Goal: Information Seeking & Learning: Learn about a topic

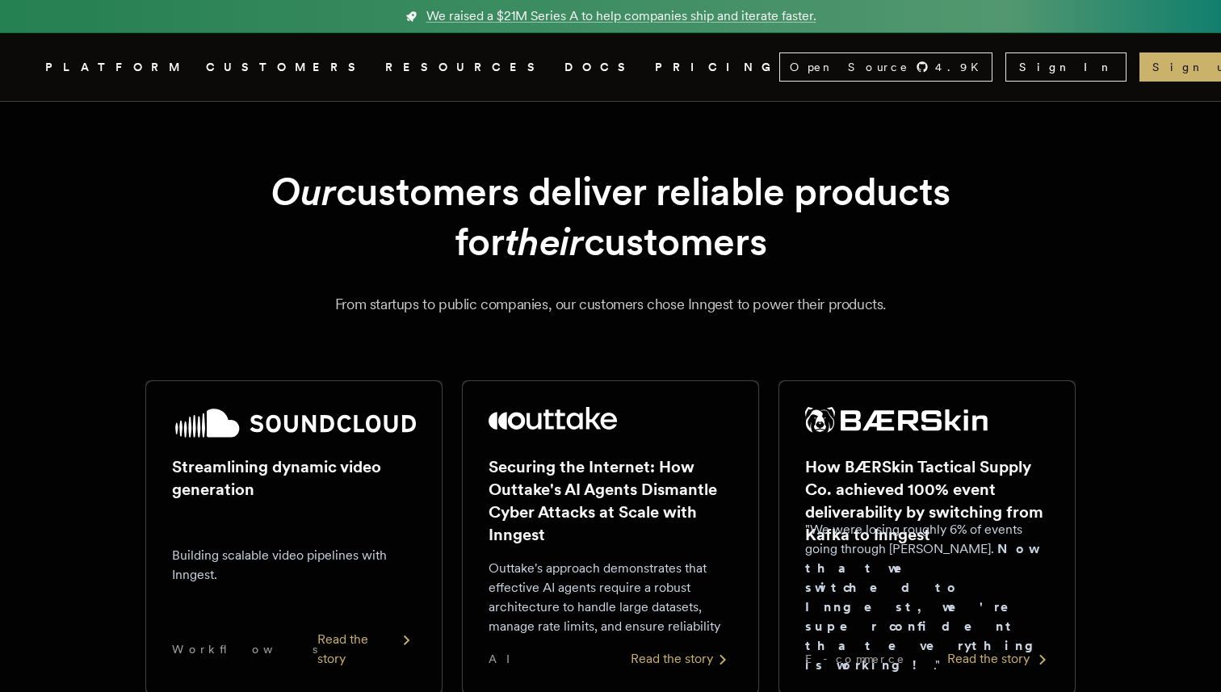
click at [916, 480] on h2 "How BÆRSkin Tactical Supply Co. achieved 100% event deliverability by switching…" at bounding box center [927, 500] width 244 height 90
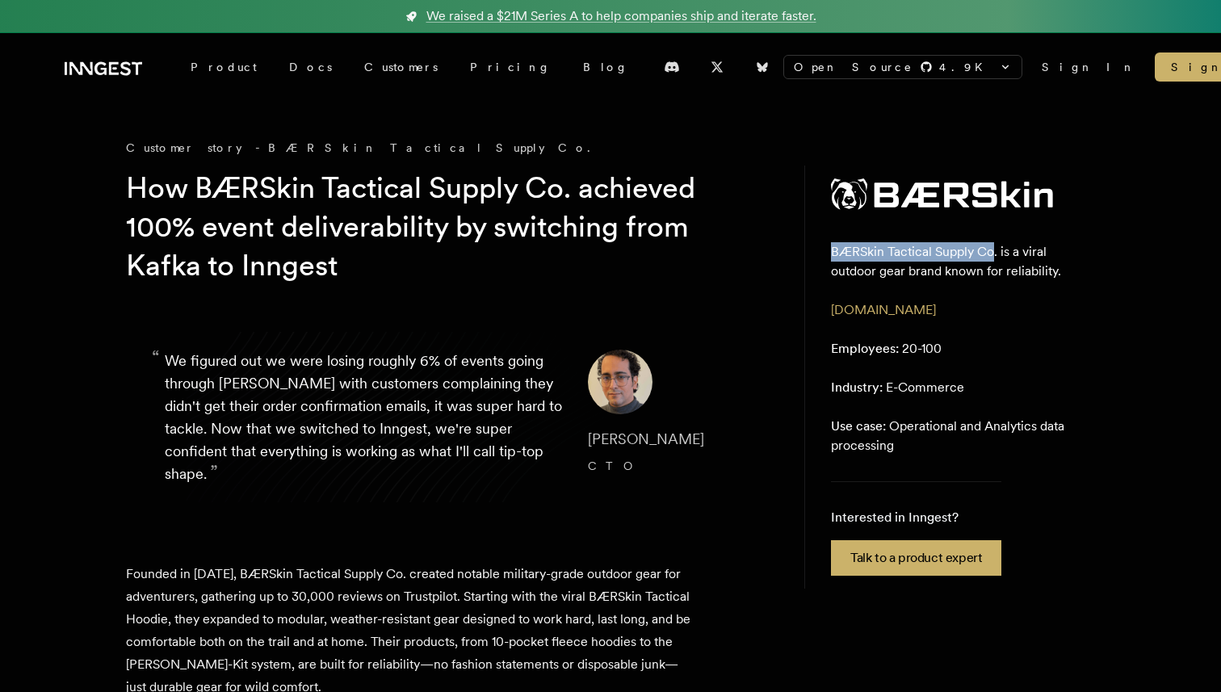
drag, startPoint x: 991, startPoint y: 255, endPoint x: 828, endPoint y: 255, distance: 163.1
click at [828, 255] on aside "BÆRSkin Tactical Supply Co. is a viral outdoor gear brand known for reliability…" at bounding box center [949, 376] width 291 height 423
copy p "BÆRSkin Tactical Supply Co"
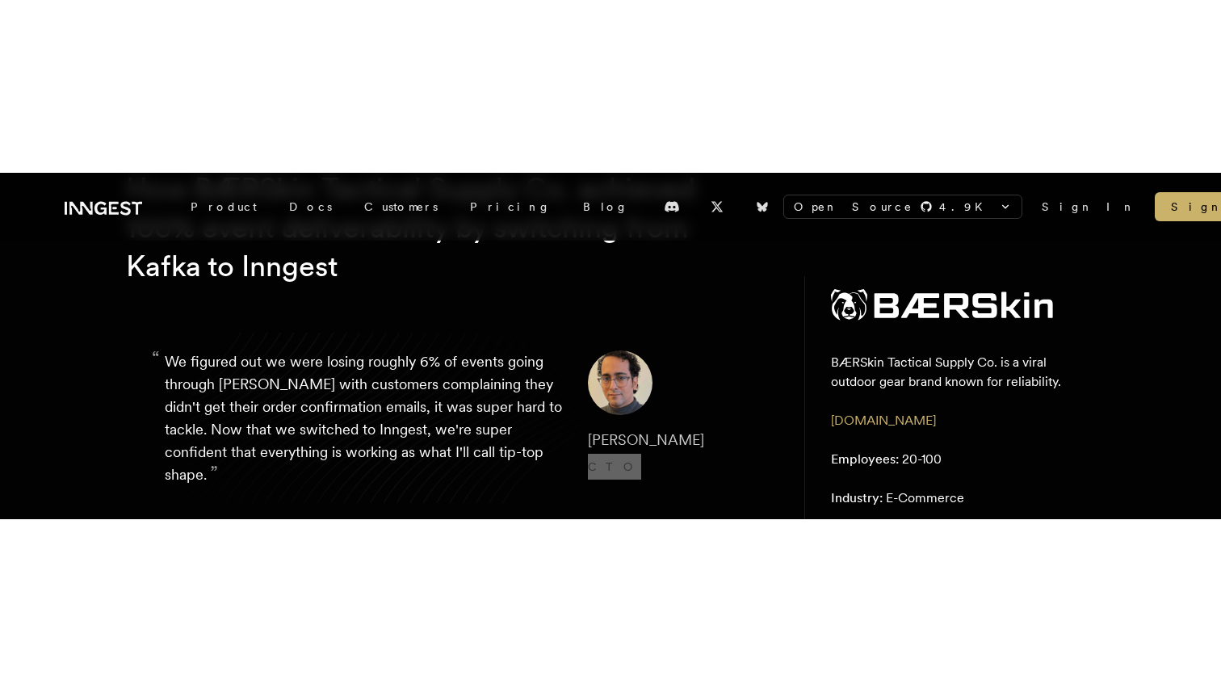
scroll to position [178, 0]
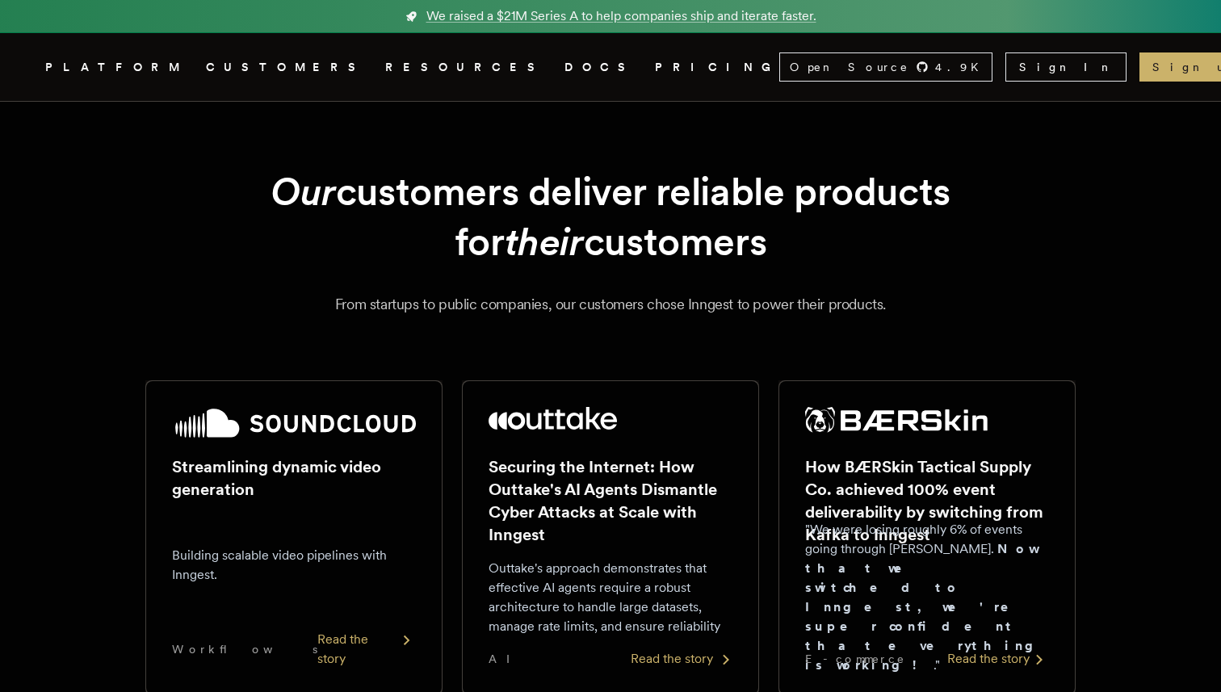
click at [559, 479] on h2 "Securing the Internet: How Outtake's AI Agents Dismantle Cyber Attacks at Scale…" at bounding box center [610, 500] width 244 height 90
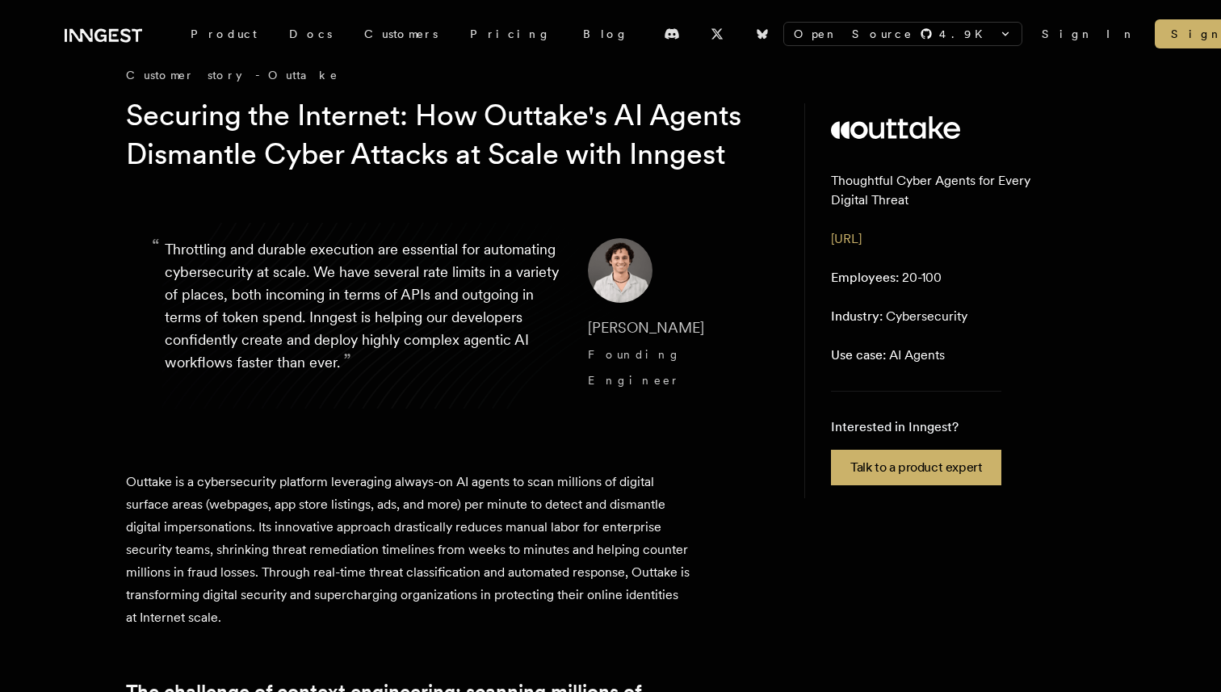
scroll to position [74, 0]
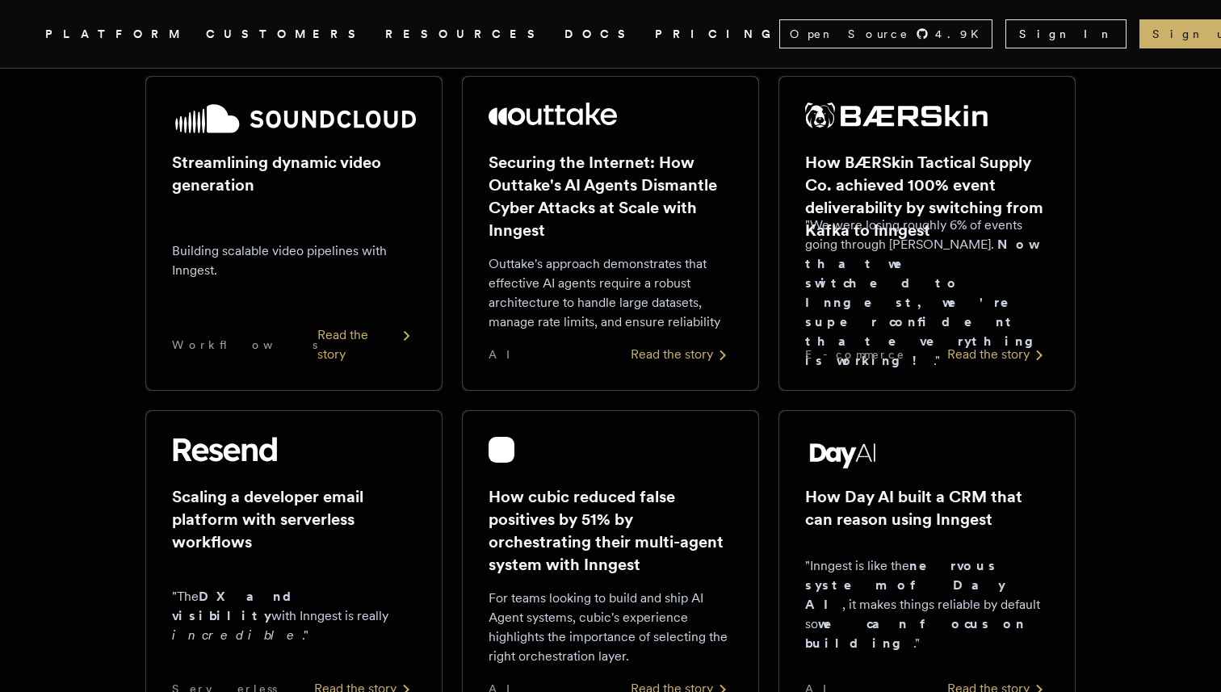
scroll to position [333, 0]
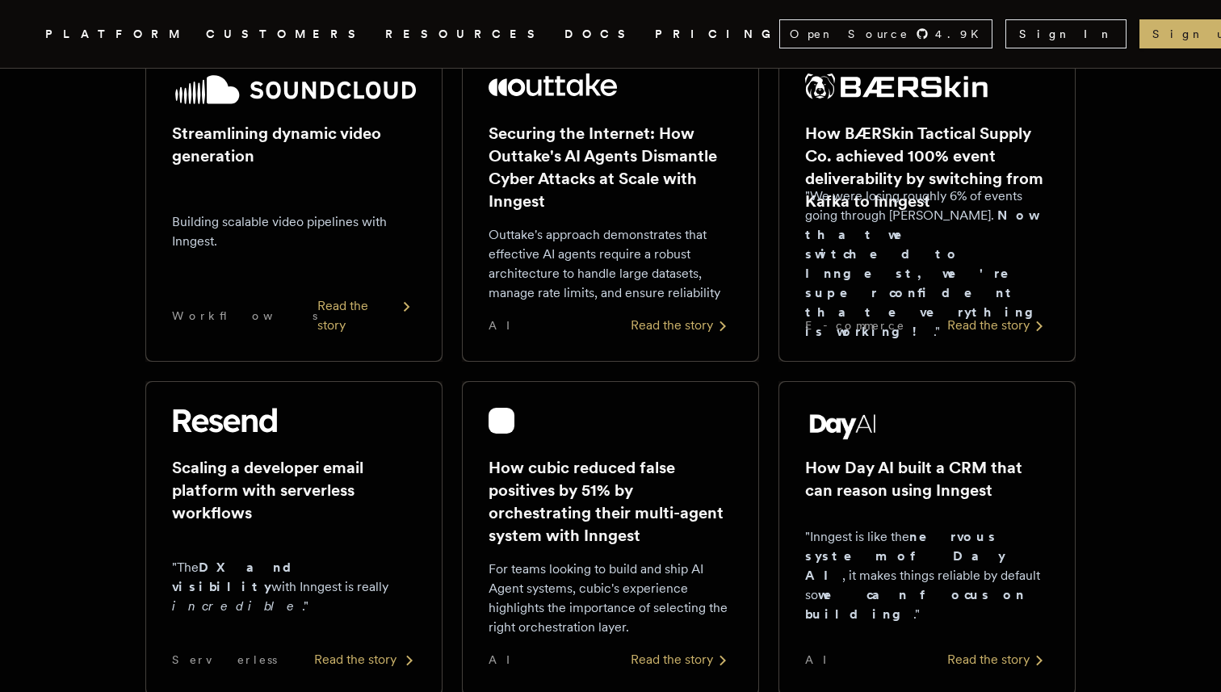
click at [270, 466] on h2 "Scaling a developer email platform with serverless workflows" at bounding box center [294, 490] width 244 height 68
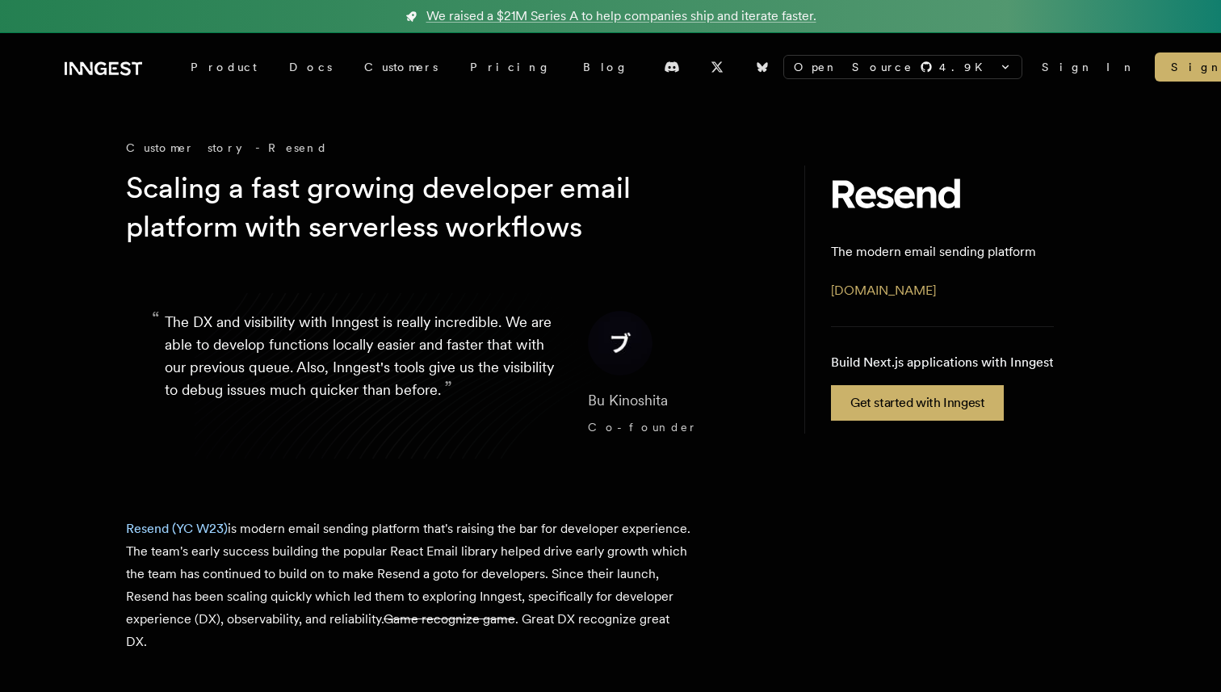
click at [664, 467] on blockquote "“ The DX and visibility with Inngest is really incredible. We are able to devel…" at bounding box center [449, 375] width 646 height 207
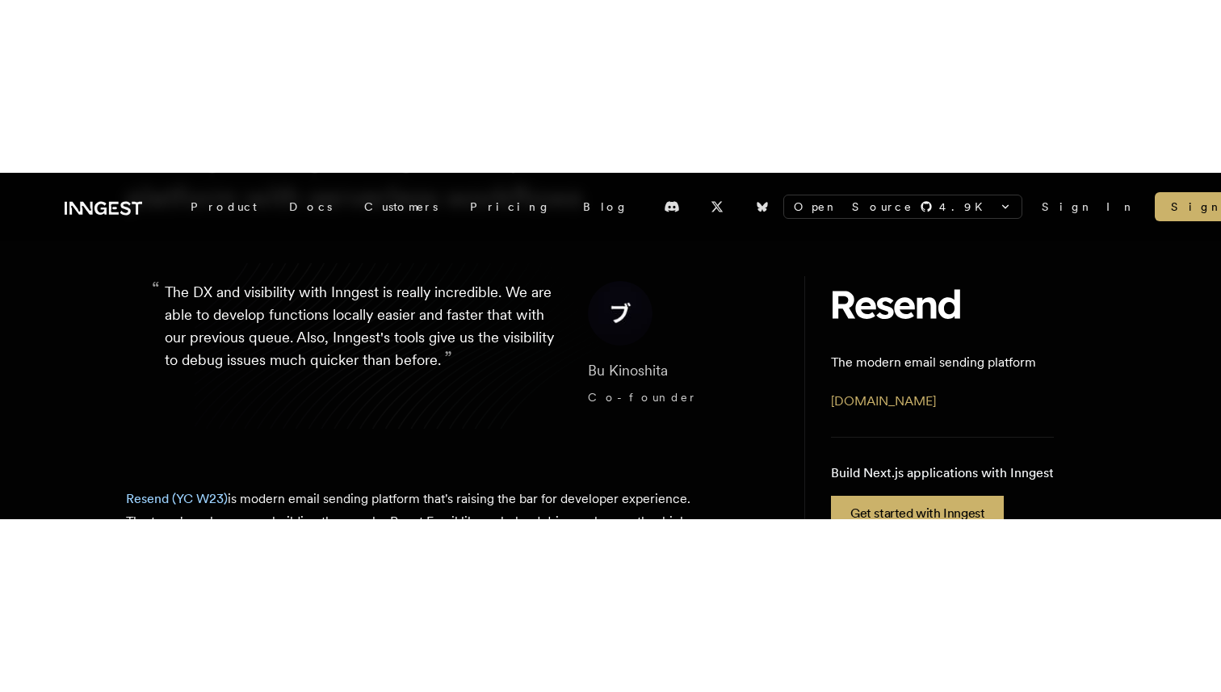
scroll to position [222, 0]
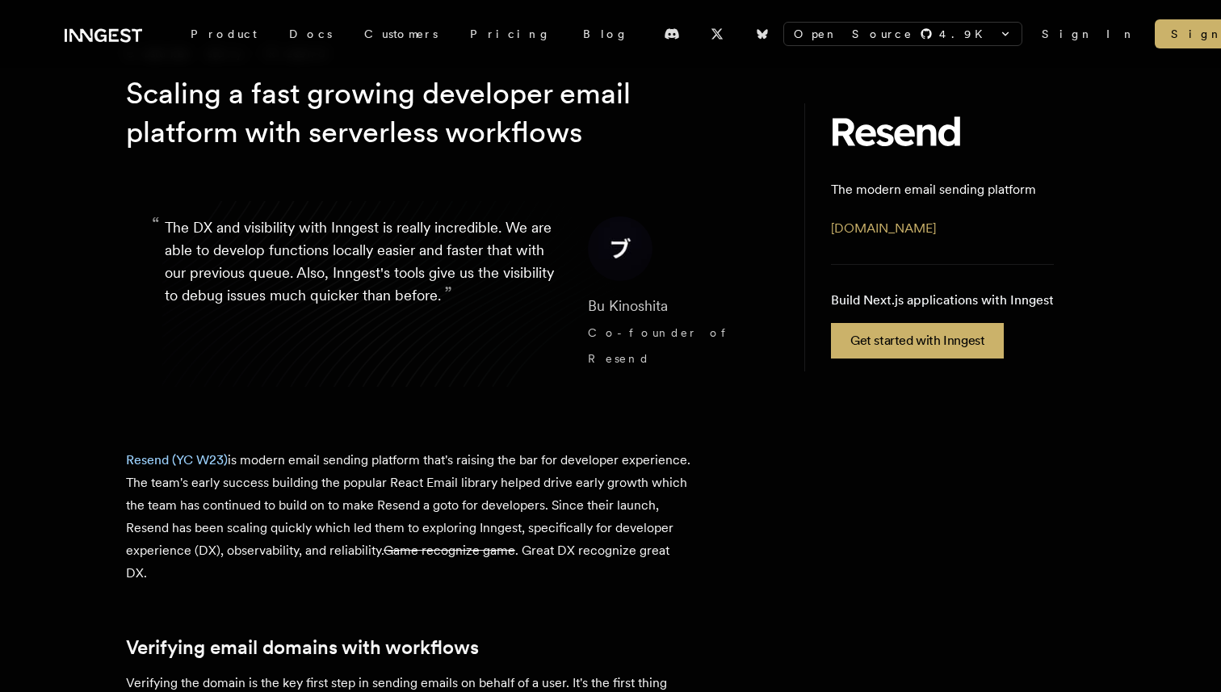
scroll to position [94, 0]
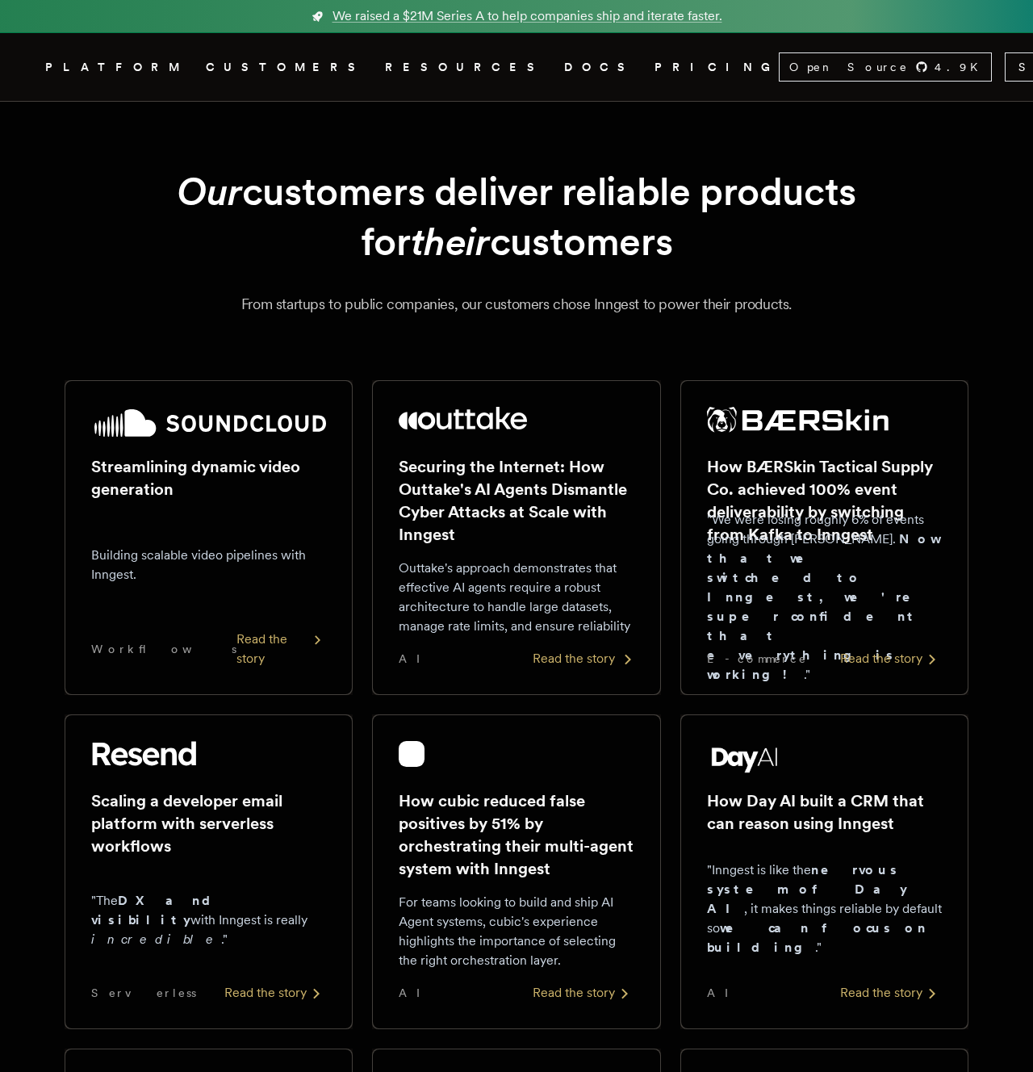
click at [464, 539] on h2 "Securing the Internet: How Outtake's AI Agents Dismantle Cyber Attacks at Scale…" at bounding box center [516, 500] width 235 height 90
click at [255, 835] on h2 "Scaling a developer email platform with serverless workflows" at bounding box center [208, 823] width 235 height 68
click at [258, 772] on div at bounding box center [208, 757] width 235 height 32
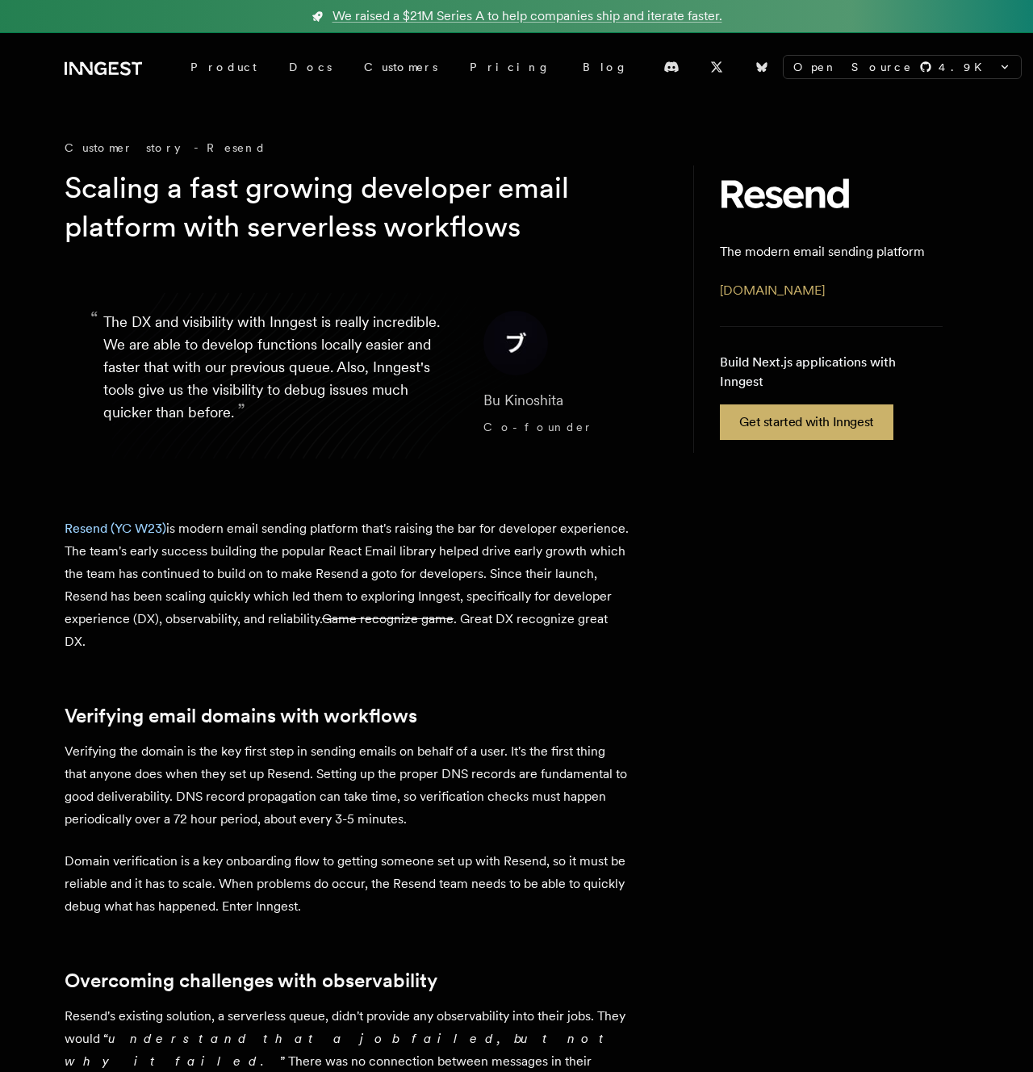
click at [603, 496] on article "Customer story - Resend Scaling a fast growing developer email platform with se…" at bounding box center [366, 963] width 603 height 1647
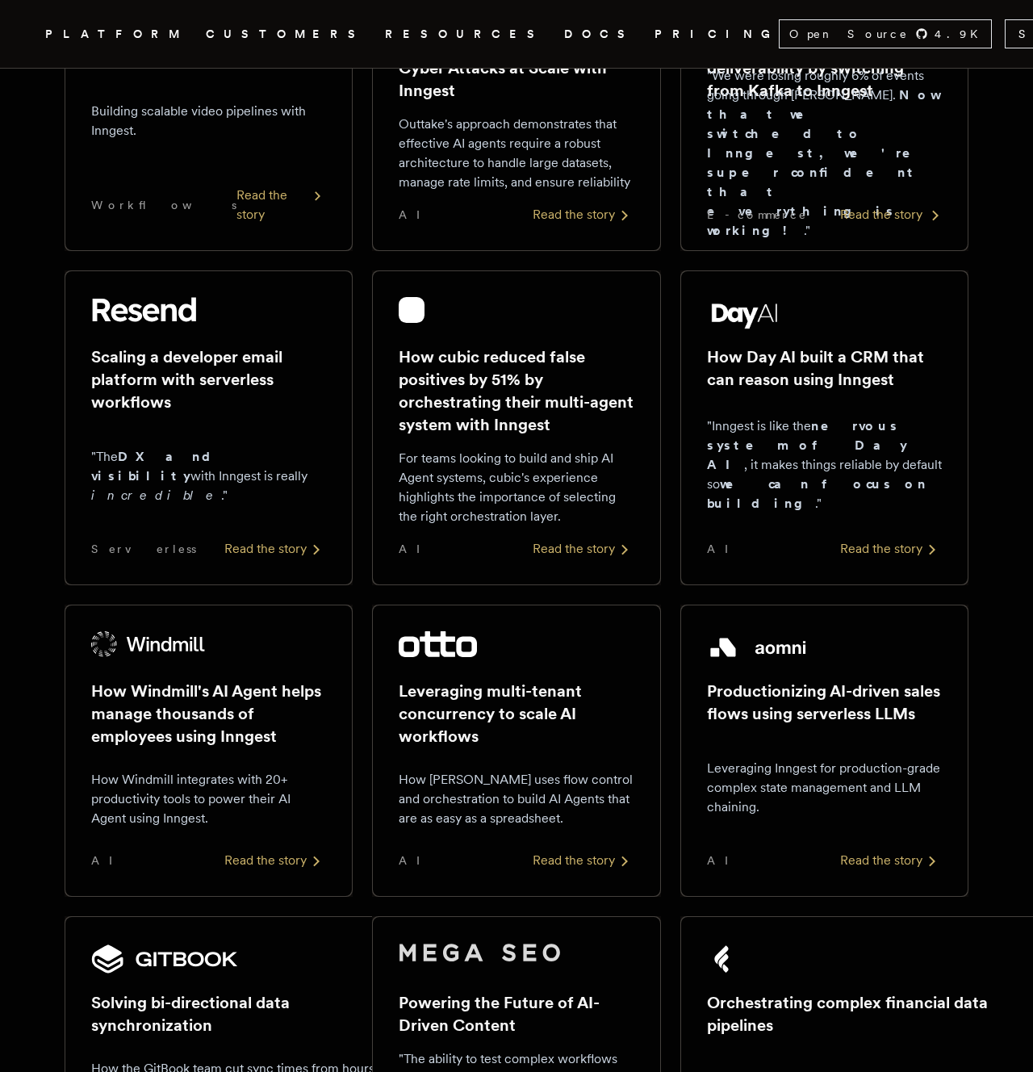
scroll to position [446, 0]
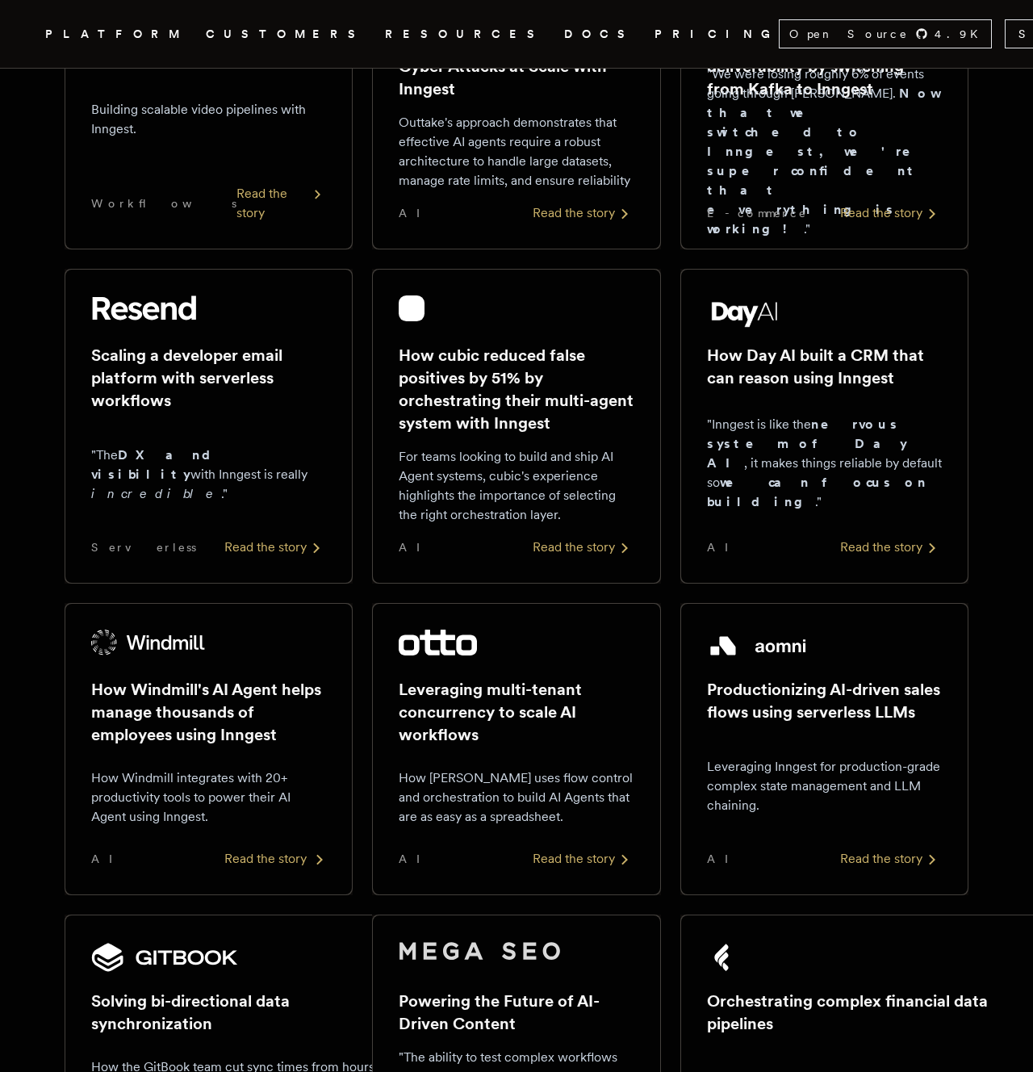
click at [182, 668] on div "How Windmill's AI Agent helps manage thousands of employees using Inngest How W…" at bounding box center [208, 749] width 235 height 239
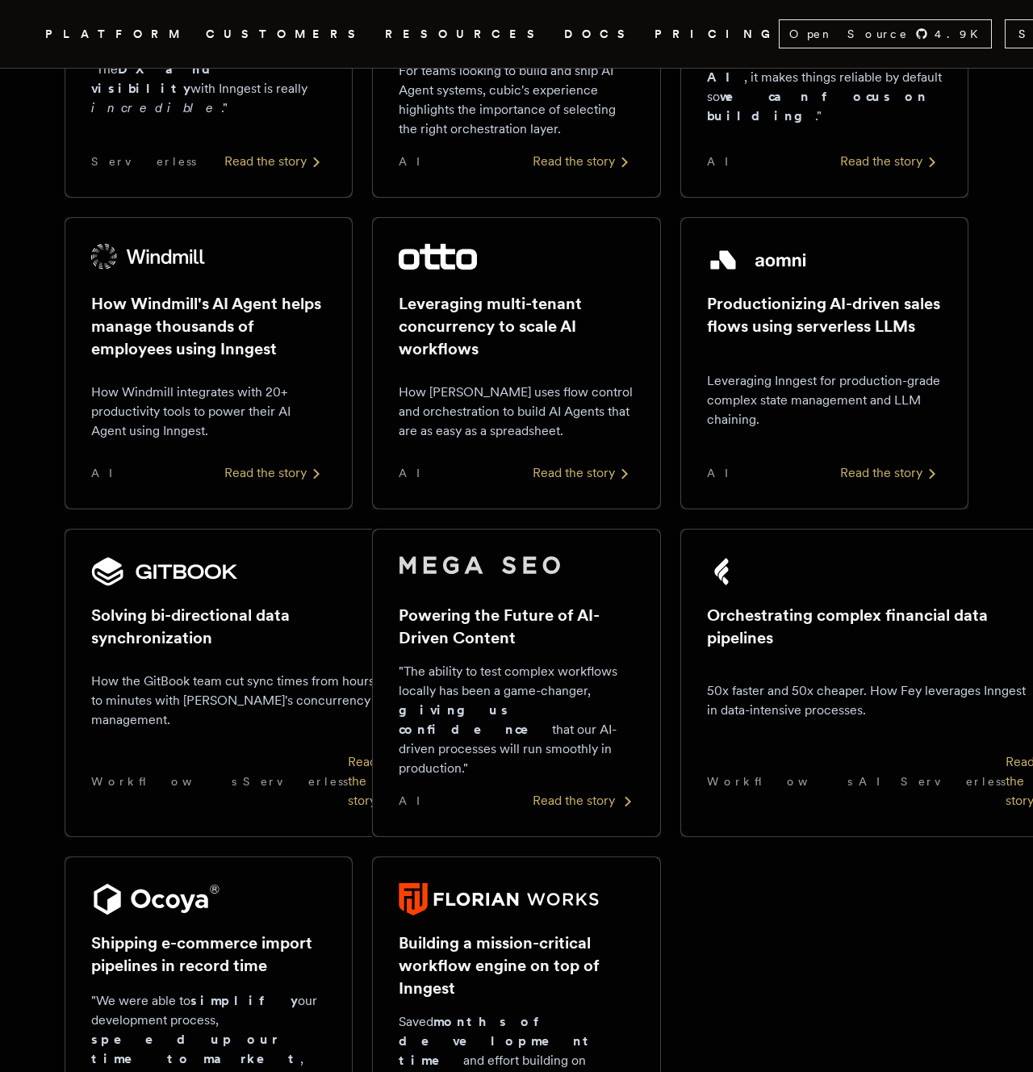
scroll to position [833, 0]
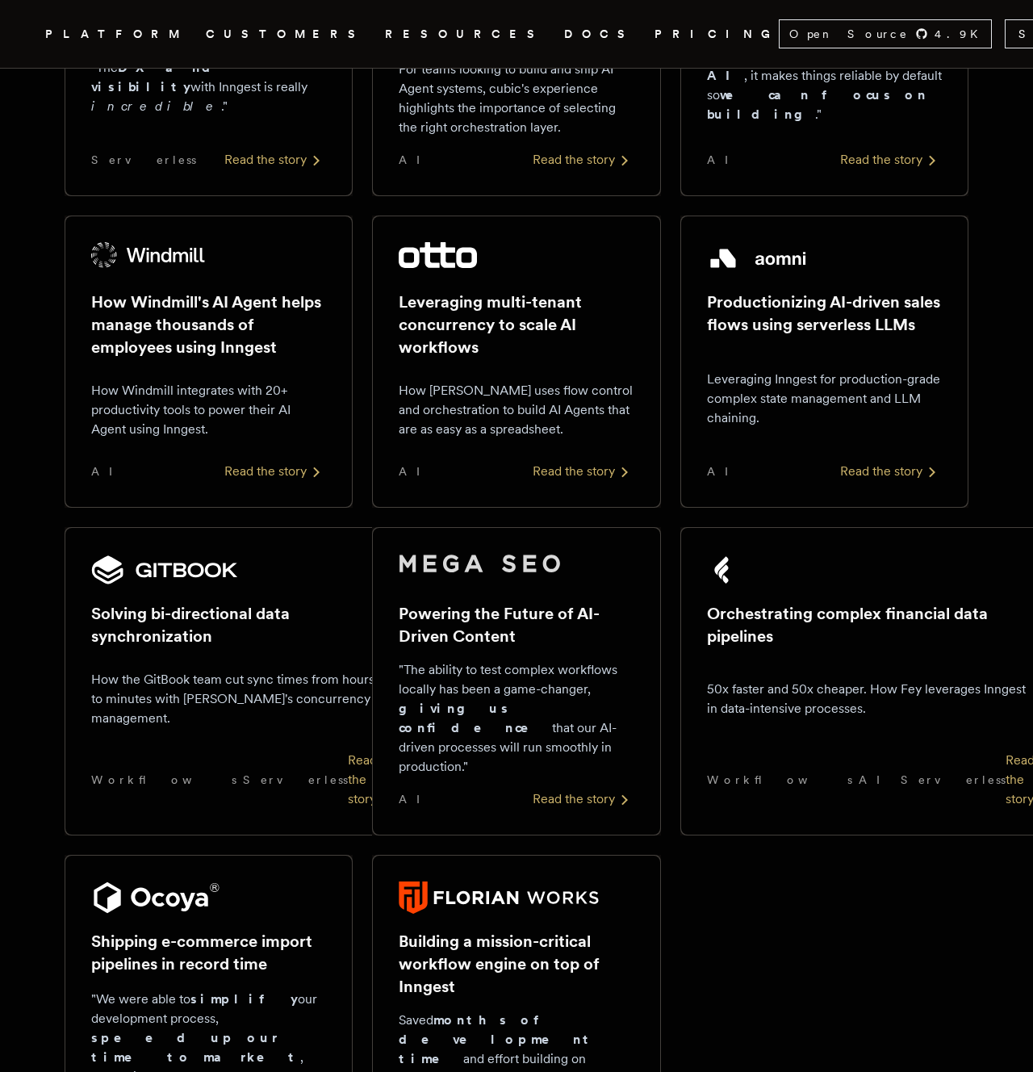
click at [261, 742] on div "Solving bi-directional data synchronization How the GitBook team cut sync times…" at bounding box center [234, 681] width 286 height 255
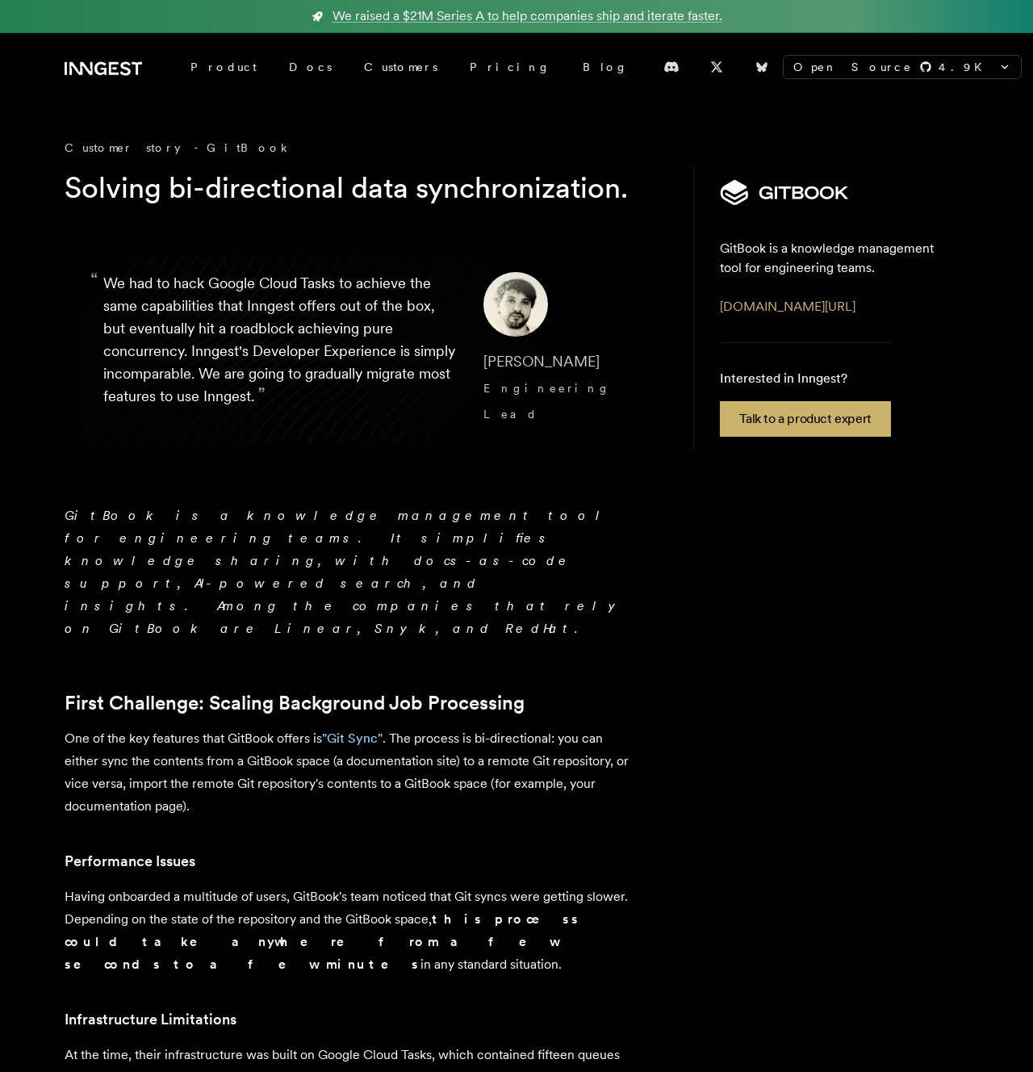
scroll to position [833, 0]
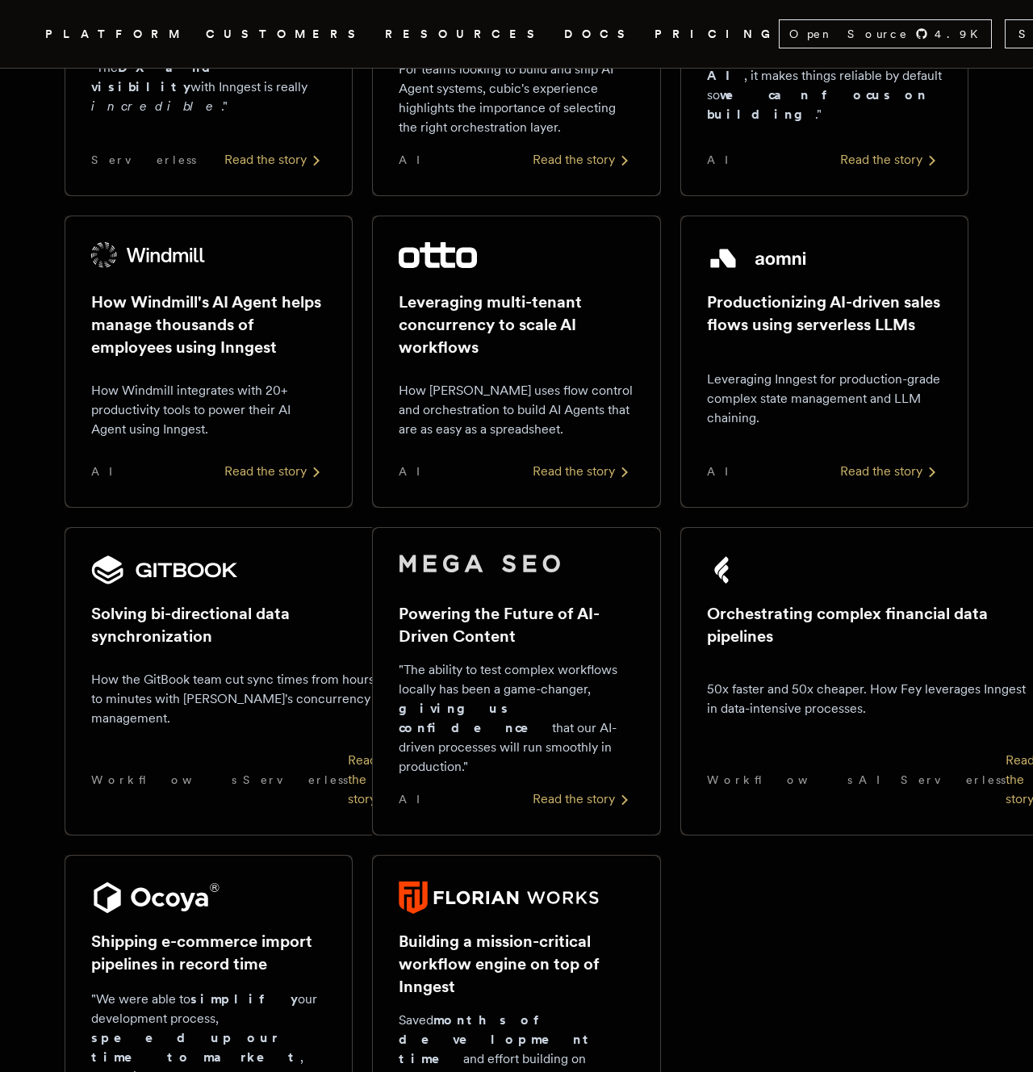
click at [812, 654] on div "Orchestrating complex financial data pipelines 50x faster and 50x cheaper. How …" at bounding box center [871, 681] width 328 height 255
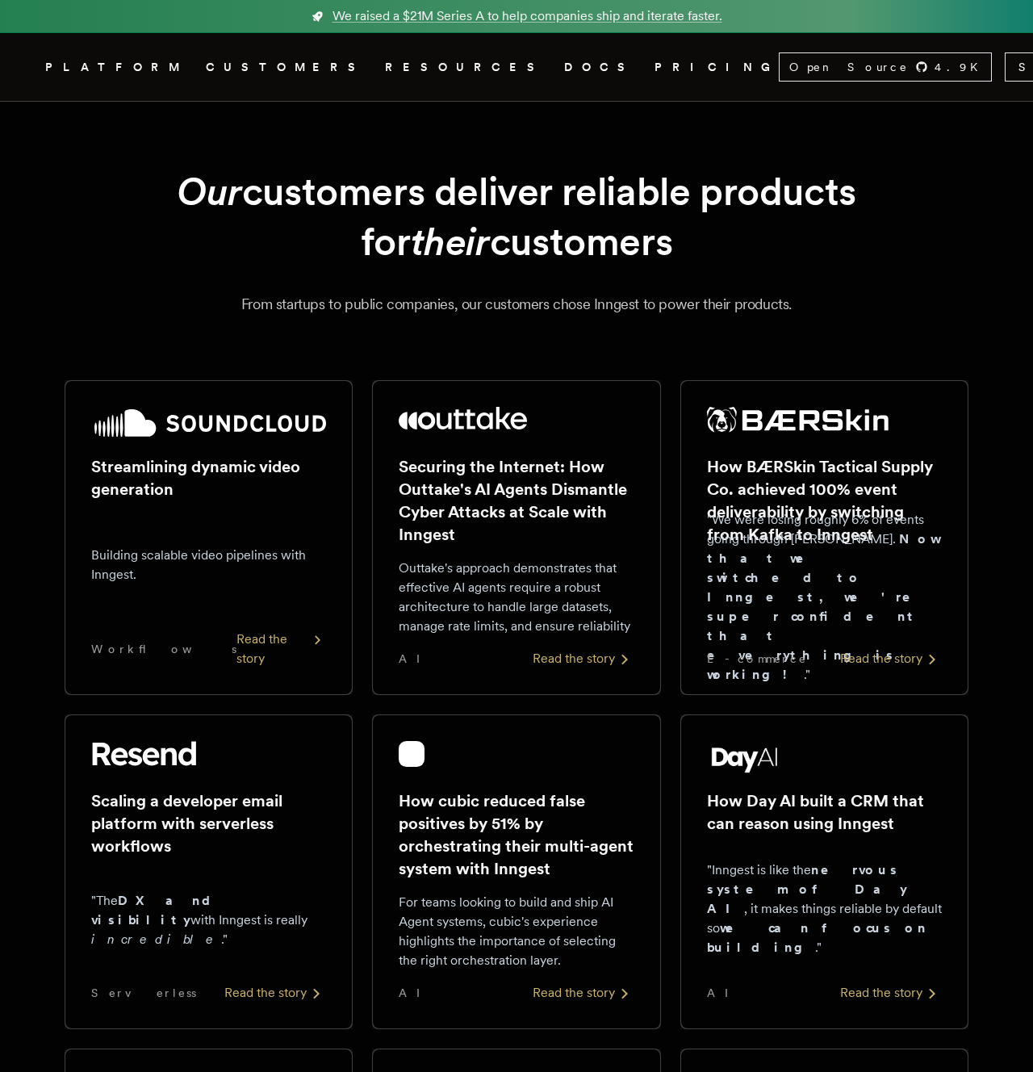
scroll to position [833, 0]
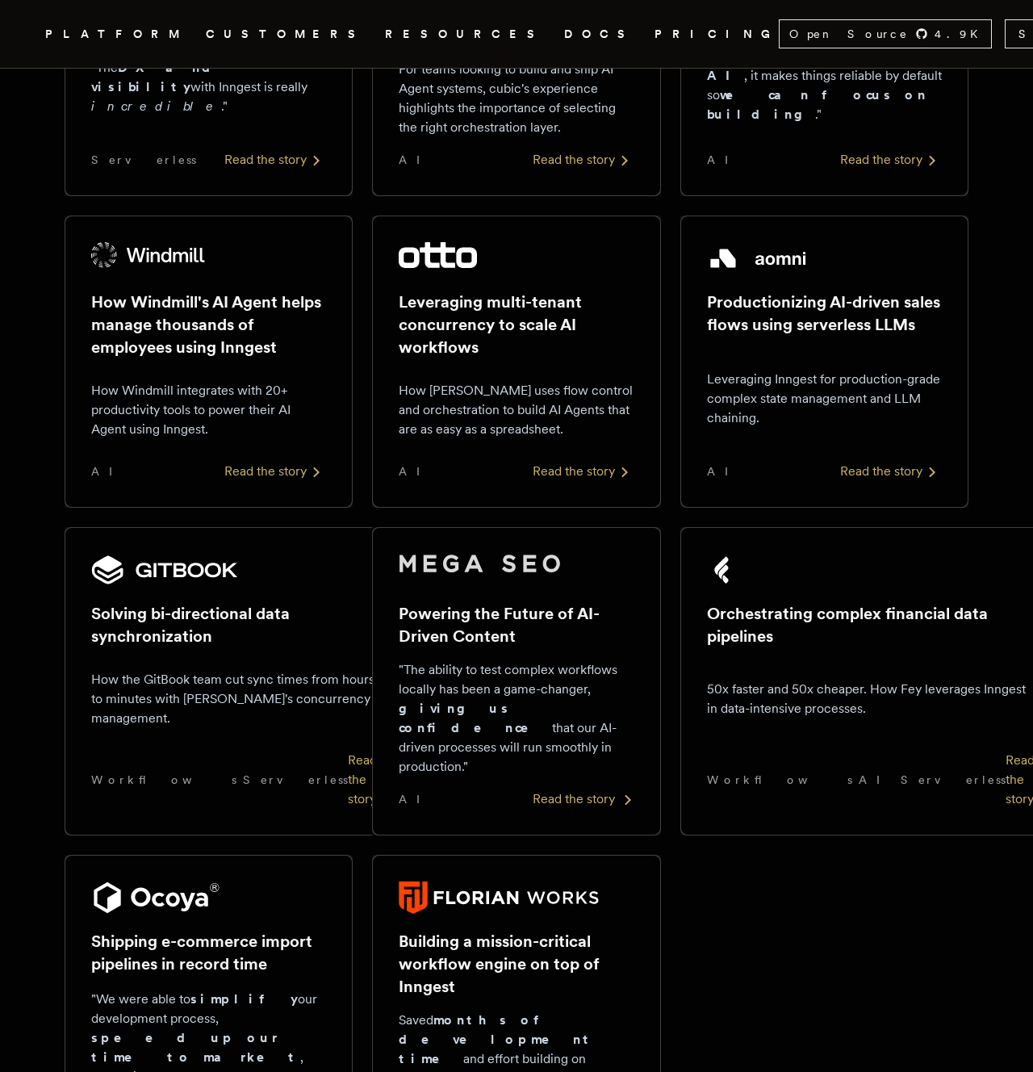
click at [547, 729] on p ""The ability to test complex workflows locally has been a game-changer, giving …" at bounding box center [516, 718] width 235 height 116
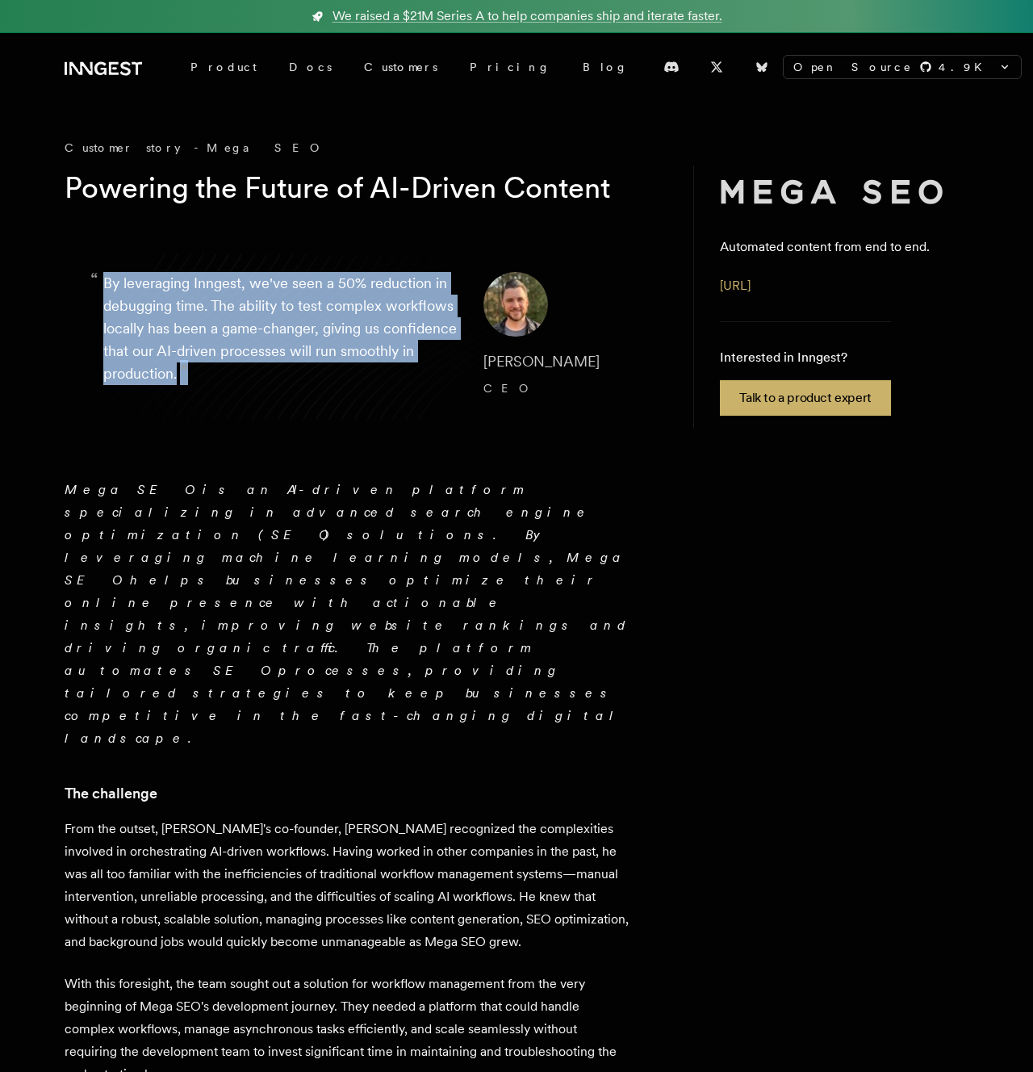
drag, startPoint x: 73, startPoint y: 256, endPoint x: 353, endPoint y: 427, distance: 327.6
click at [353, 426] on blockquote "“ By leveraging Inngest, we've seen a 50% reduction in debugging time. The abil…" at bounding box center [366, 336] width 603 height 207
click at [353, 427] on blockquote "“ By leveraging Inngest, we've seen a 50% reduction in debugging time. The abil…" at bounding box center [366, 336] width 603 height 207
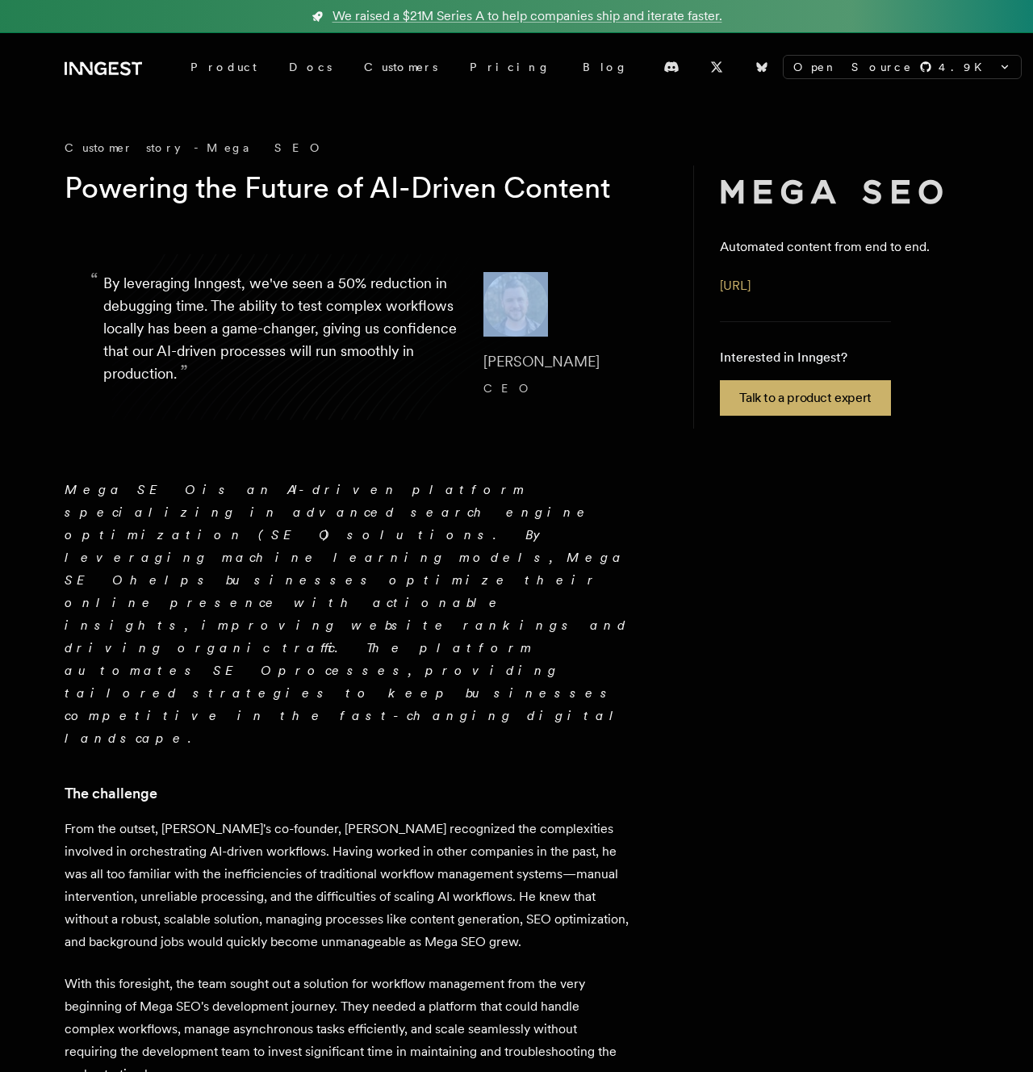
click at [353, 427] on blockquote "“ By leveraging Inngest, we've seen a 50% reduction in debugging time. The abil…" at bounding box center [366, 336] width 603 height 207
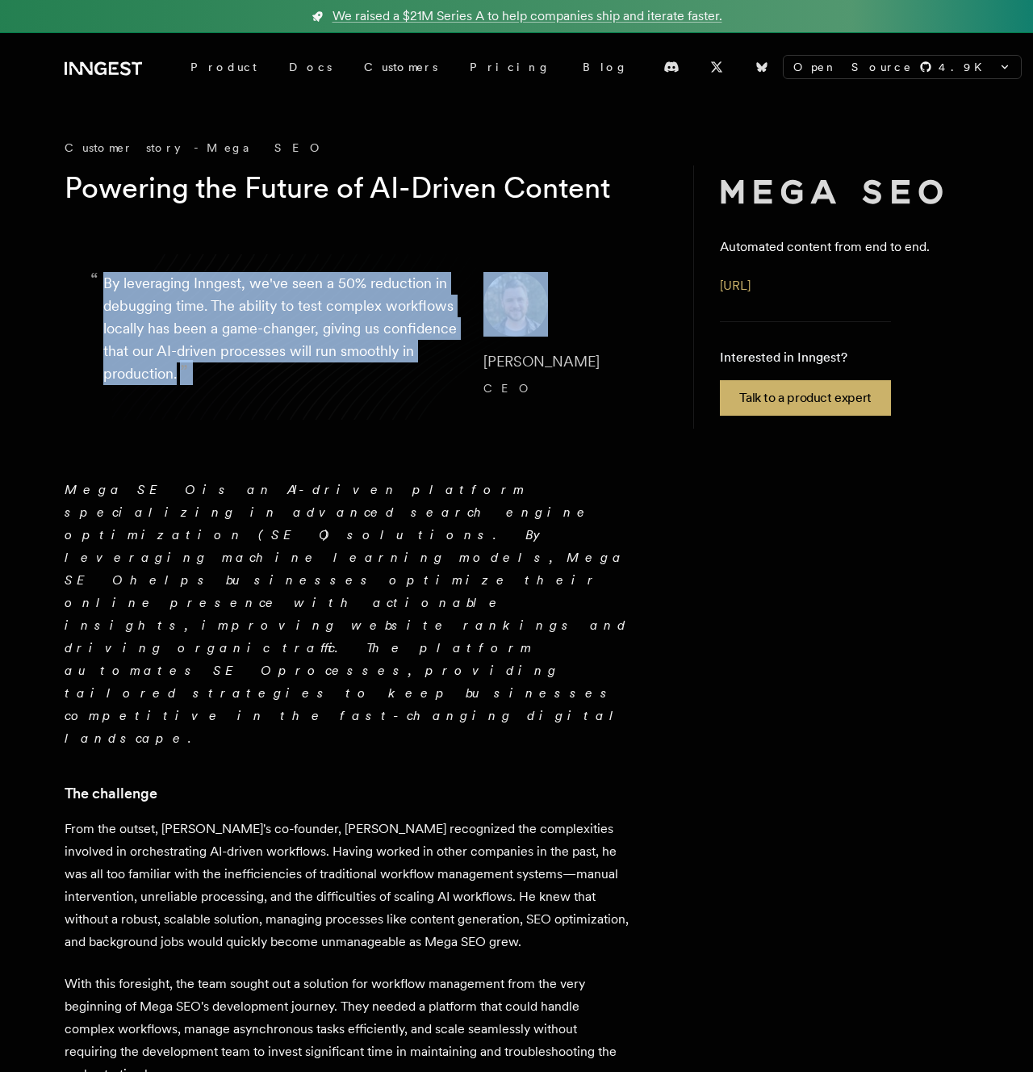
click at [353, 427] on blockquote "“ By leveraging Inngest, we've seen a 50% reduction in debugging time. The abil…" at bounding box center [366, 336] width 603 height 207
click at [389, 427] on blockquote "“ By leveraging Inngest, we've seen a 50% reduction in debugging time. The abil…" at bounding box center [366, 336] width 603 height 207
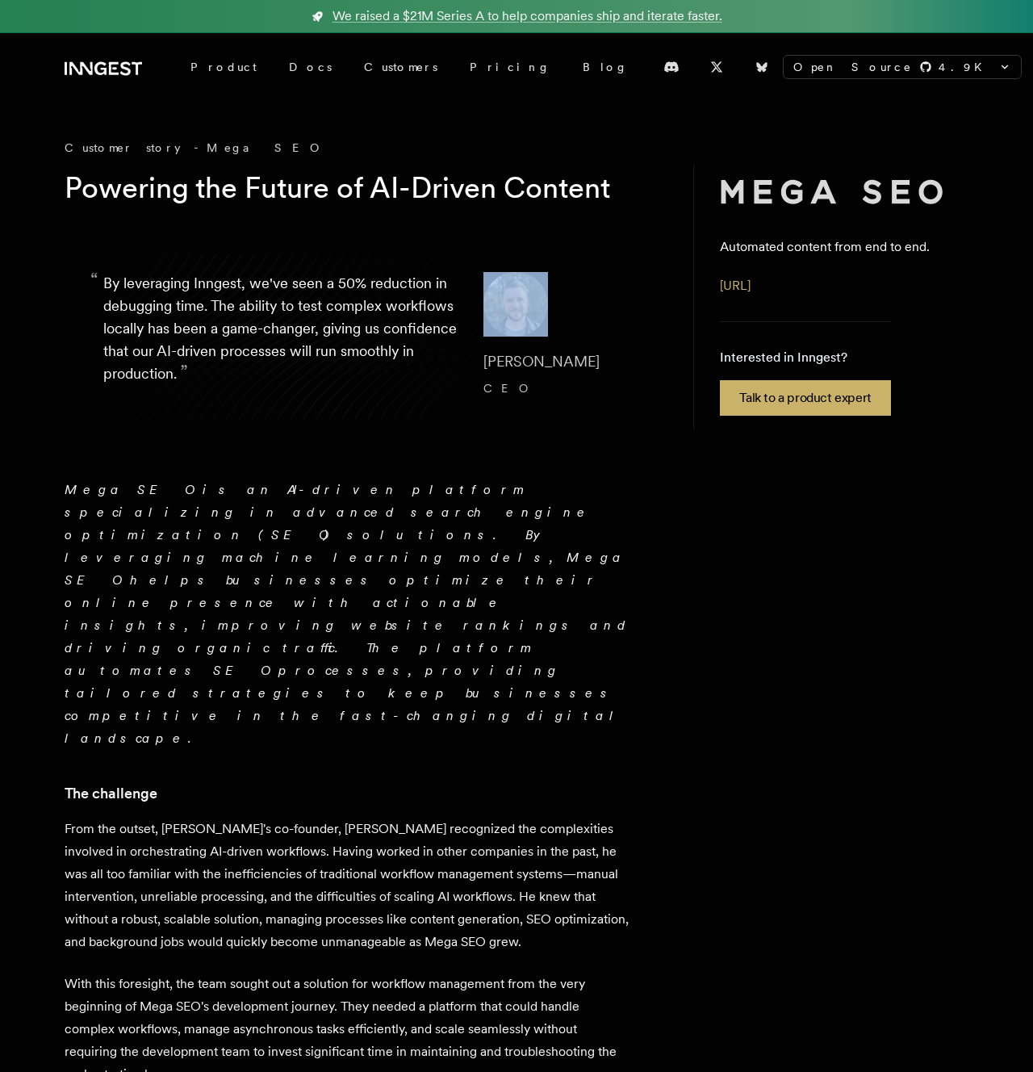
click at [389, 427] on blockquote "“ By leveraging Inngest, we've seen a 50% reduction in debugging time. The abil…" at bounding box center [366, 336] width 603 height 207
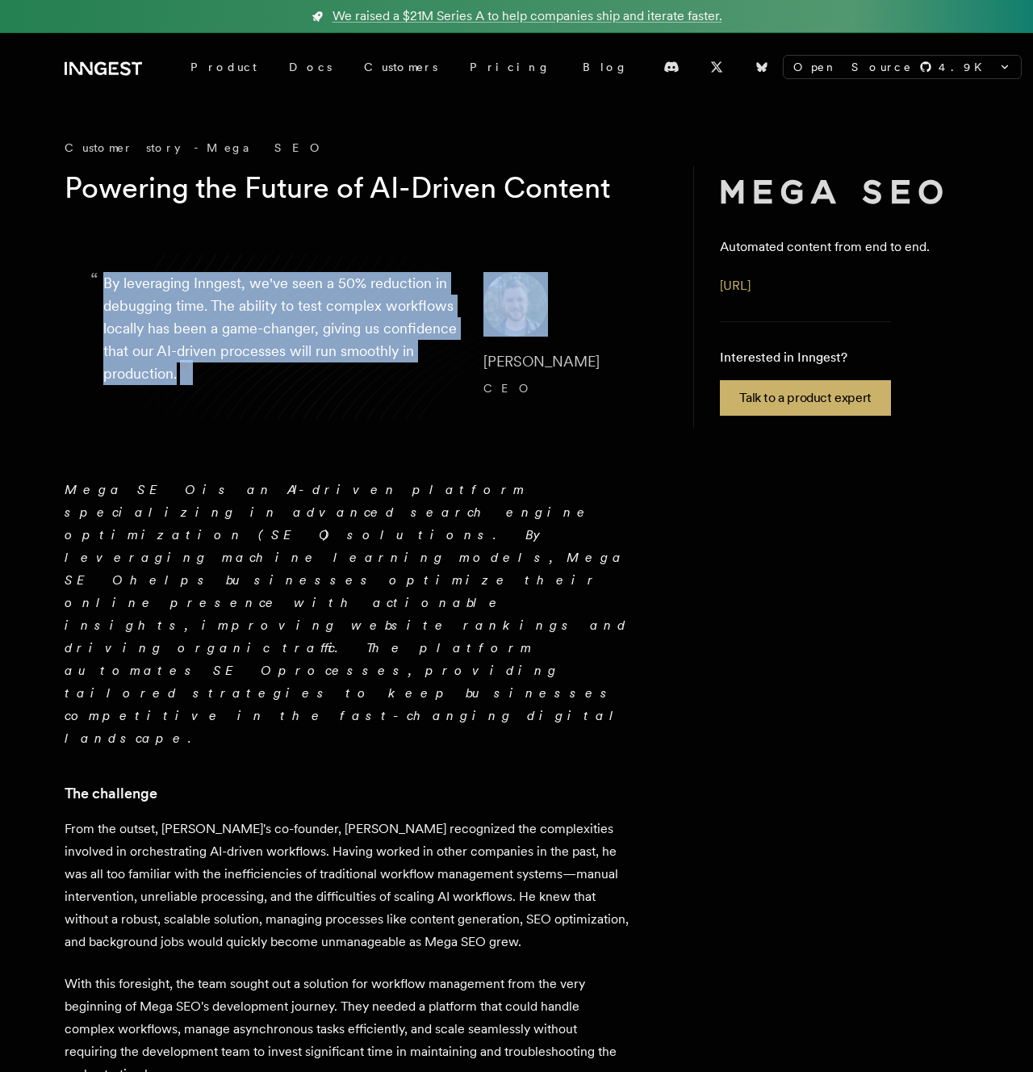
click at [389, 427] on blockquote "“ By leveraging Inngest, we've seen a 50% reduction in debugging time. The abil…" at bounding box center [366, 336] width 603 height 207
click at [444, 427] on blockquote "“ By leveraging Inngest, we've seen a 50% reduction in debugging time. The abil…" at bounding box center [366, 336] width 603 height 207
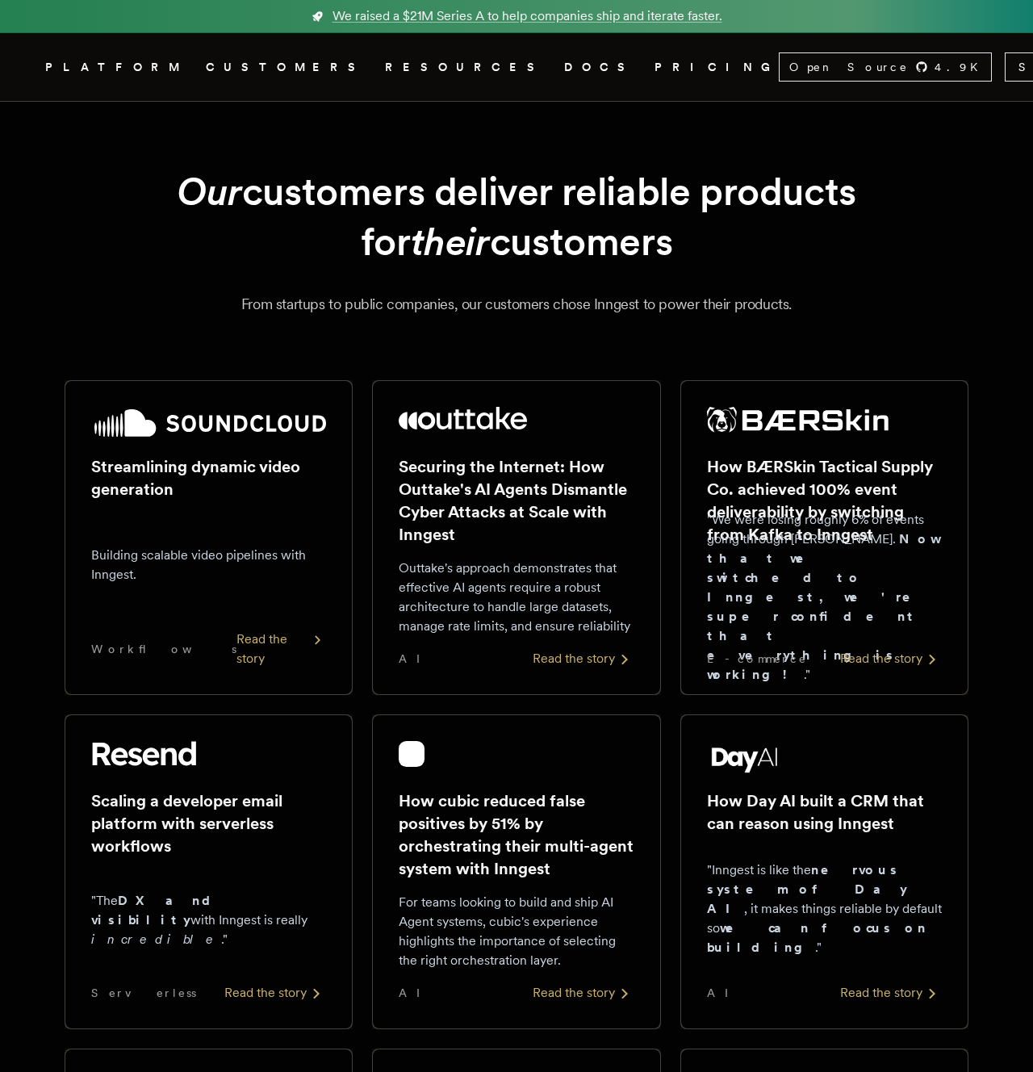
scroll to position [833, 0]
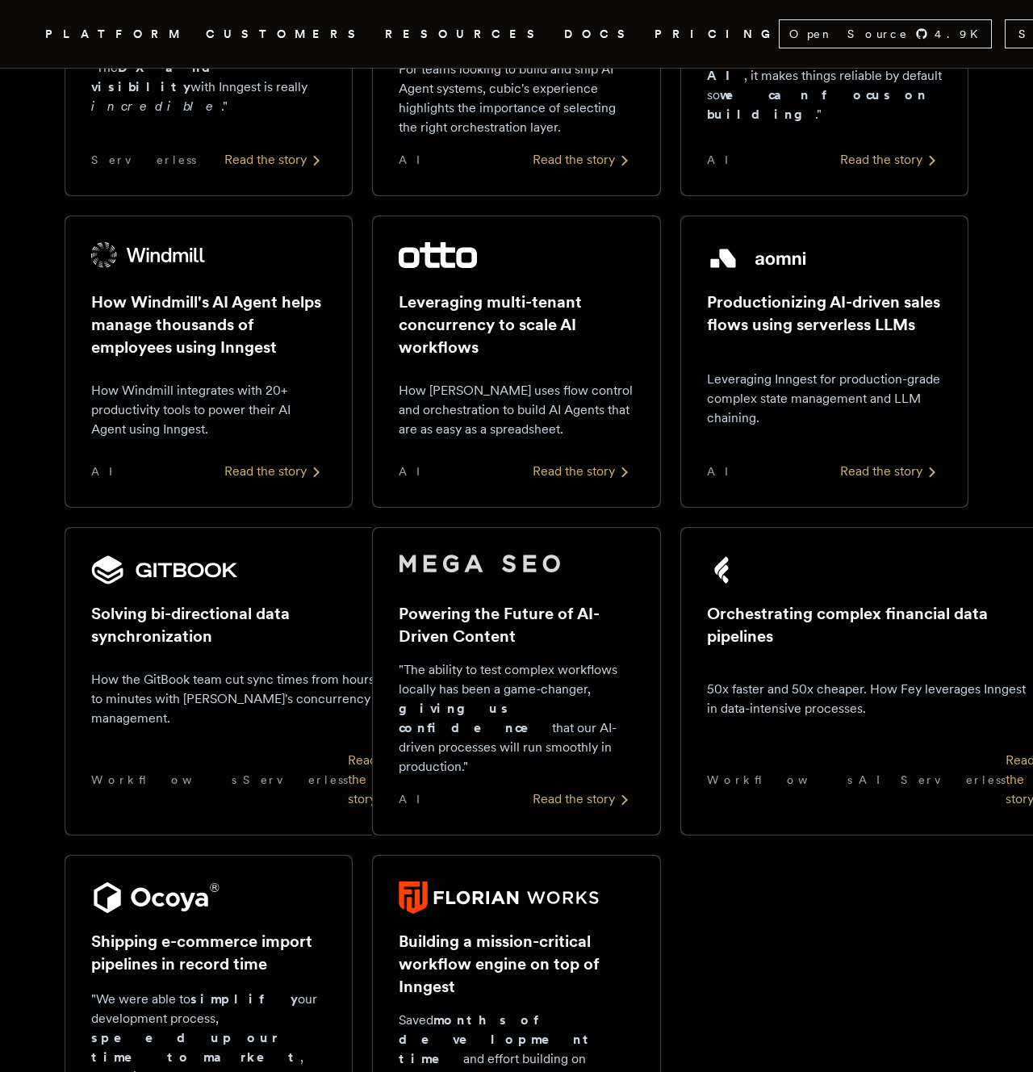
click at [264, 882] on div at bounding box center [208, 898] width 235 height 32
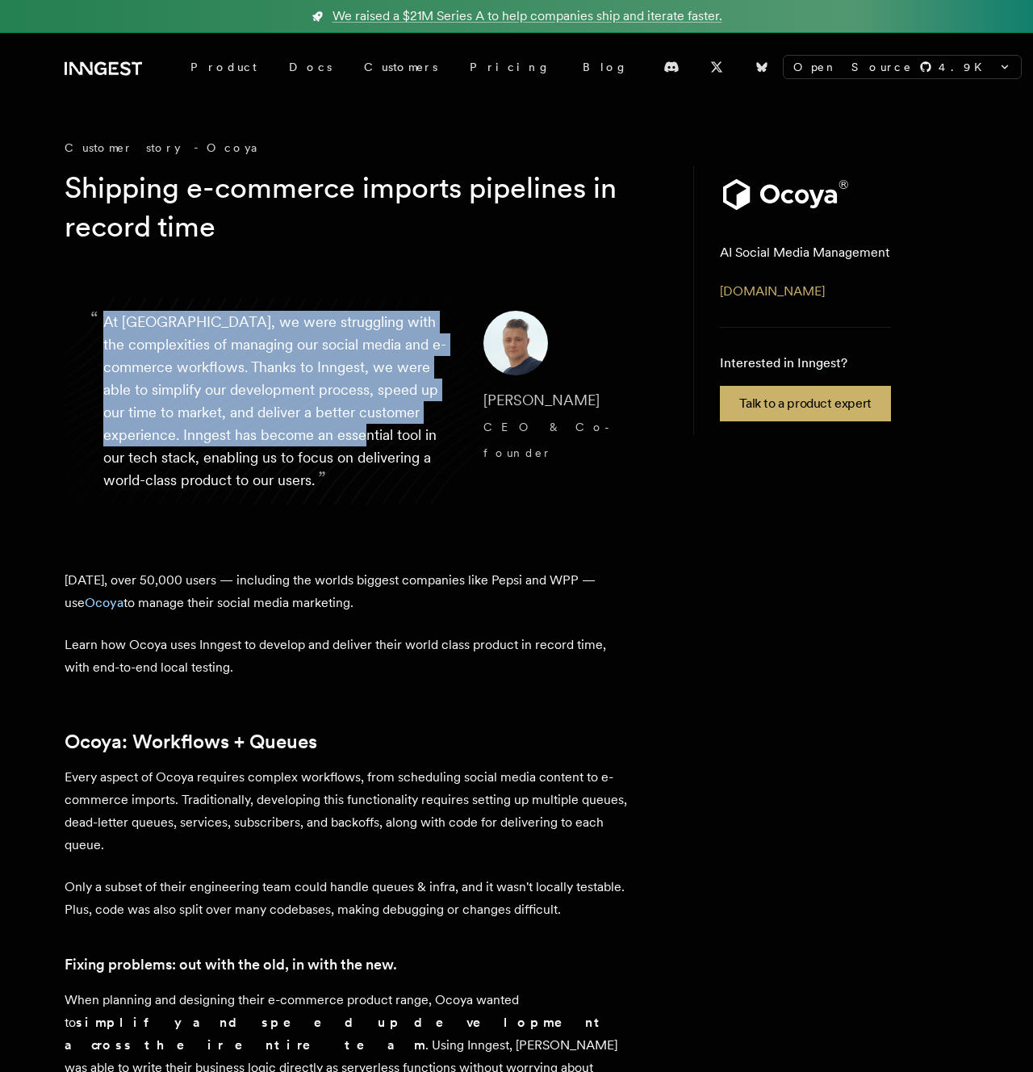
drag, startPoint x: 85, startPoint y: 288, endPoint x: 358, endPoint y: 454, distance: 320.2
click at [357, 450] on blockquote "“ At [GEOGRAPHIC_DATA], we were struggling with the complexities of managing ou…" at bounding box center [366, 401] width 603 height 258
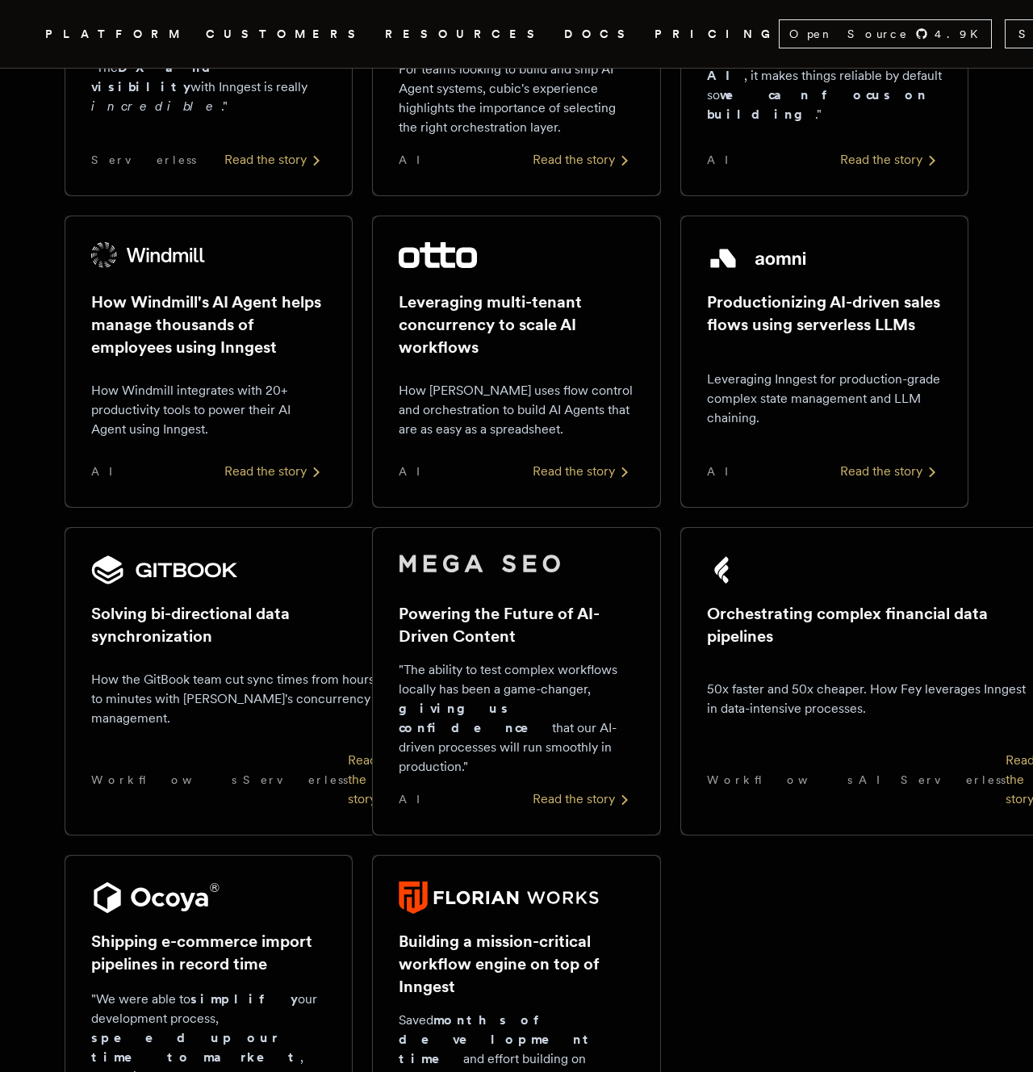
click at [455, 882] on div "Building a mission-critical workflow engine on top of Inngest Saved months of d…" at bounding box center [516, 1011] width 235 height 258
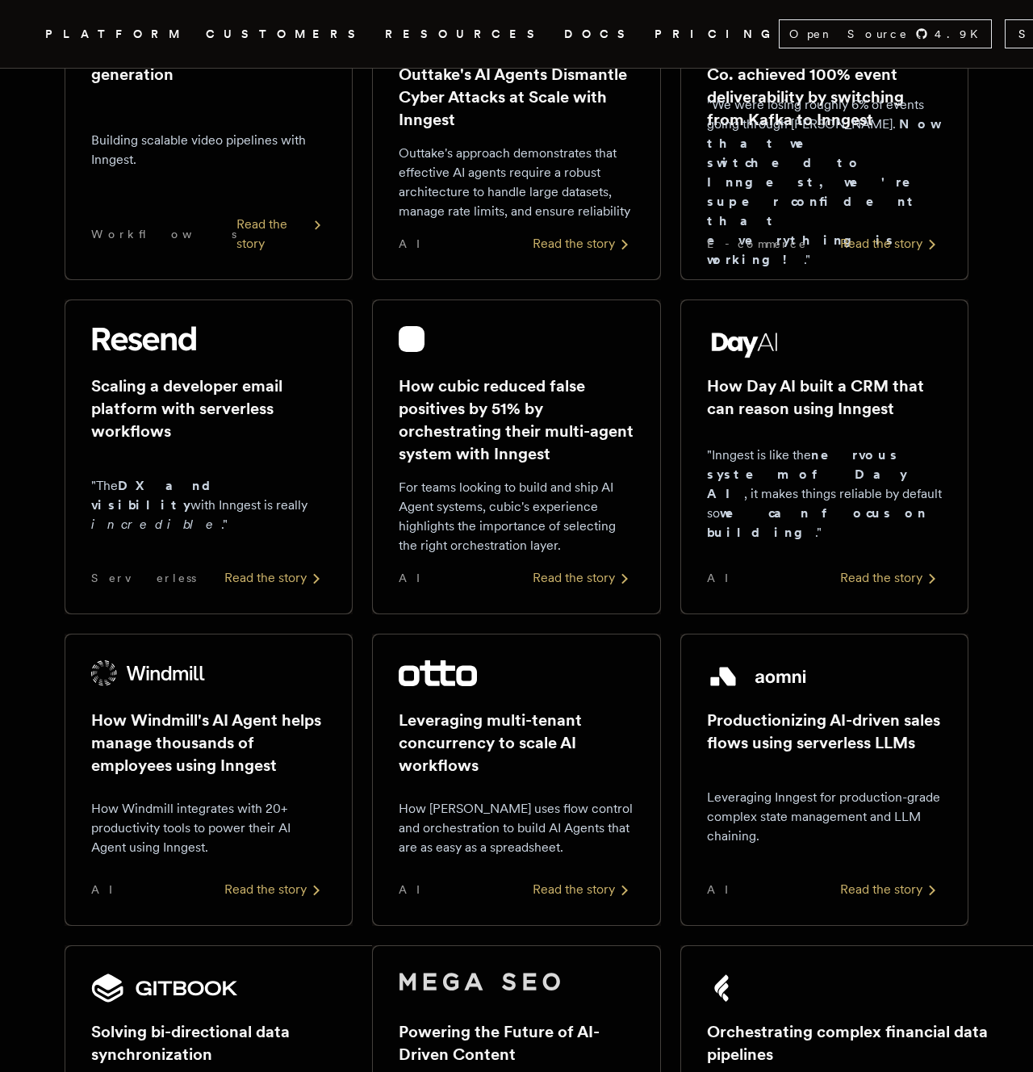
scroll to position [319, 0]
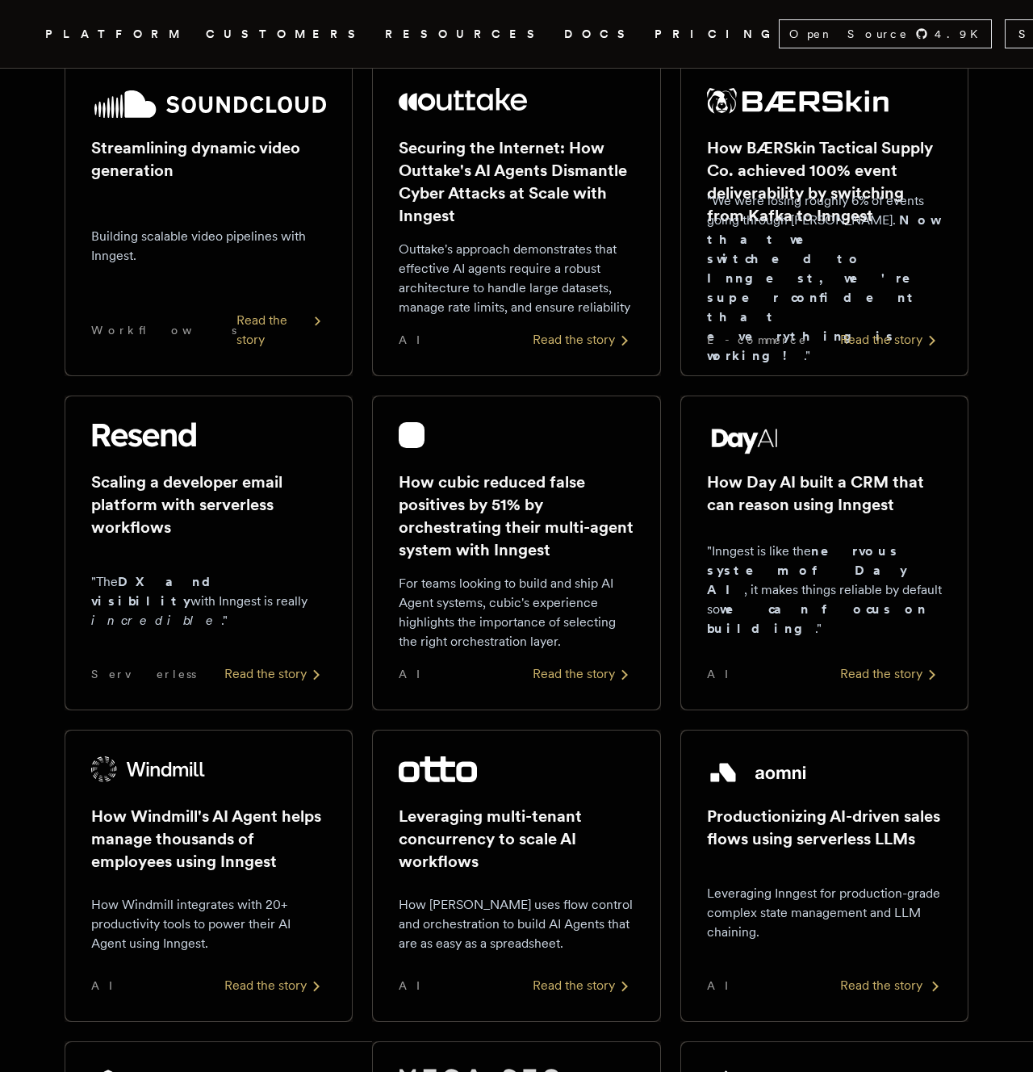
click at [834, 819] on h2 "Productionizing AI-driven sales flows using serverless LLMs" at bounding box center [824, 827] width 235 height 45
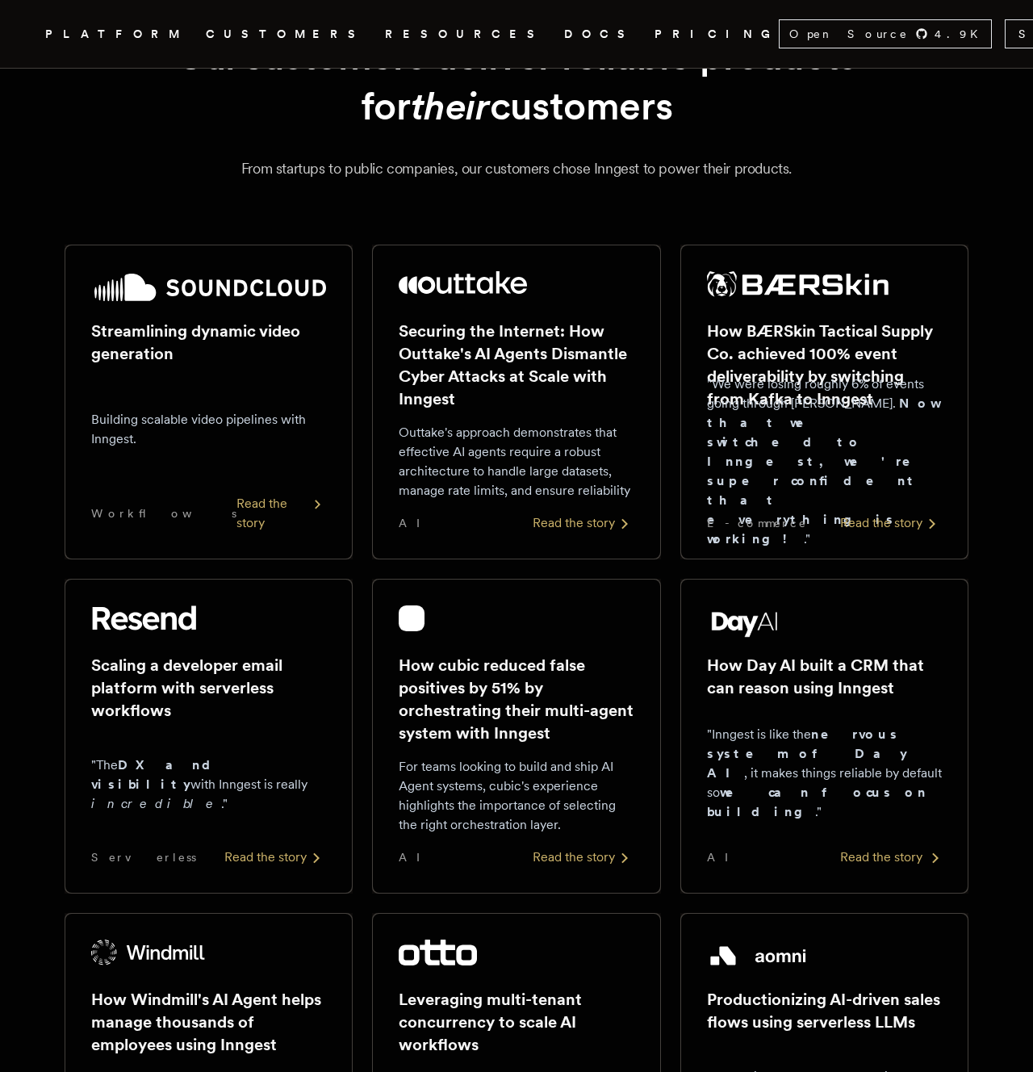
scroll to position [133, 0]
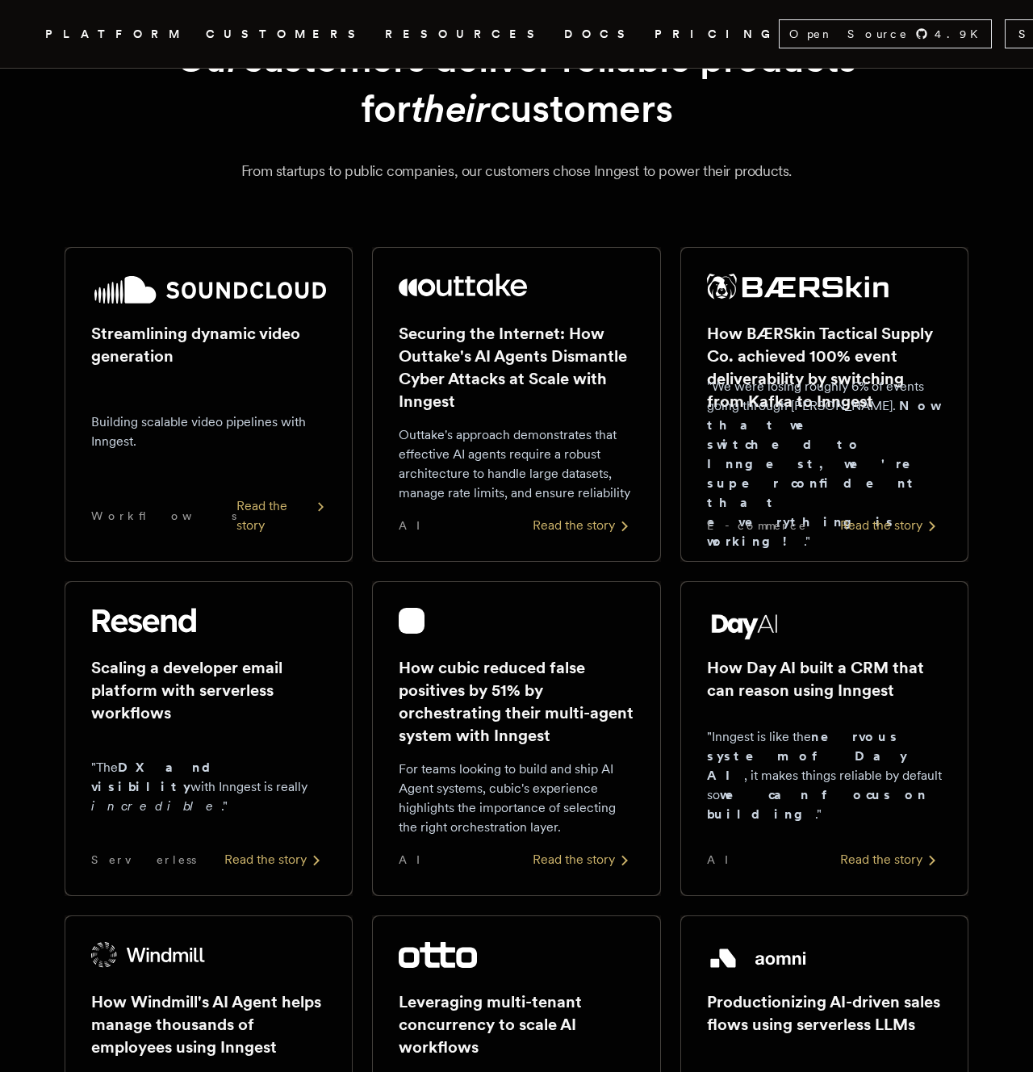
click at [217, 387] on div "Building scalable video pipelines with Inngest." at bounding box center [208, 431] width 235 height 103
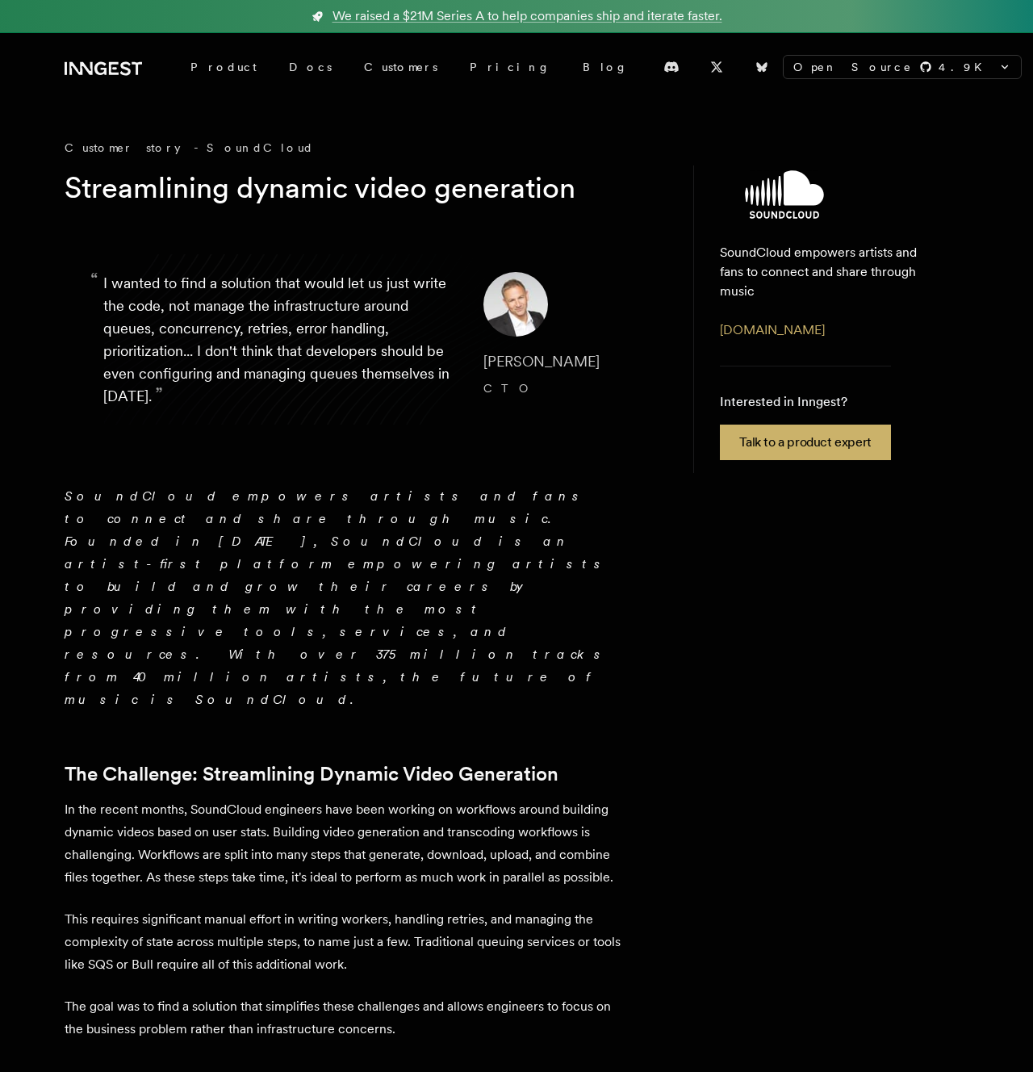
click at [544, 417] on blockquote "“ I wanted to find a solution that would let us just write the code, not manage…" at bounding box center [366, 339] width 603 height 213
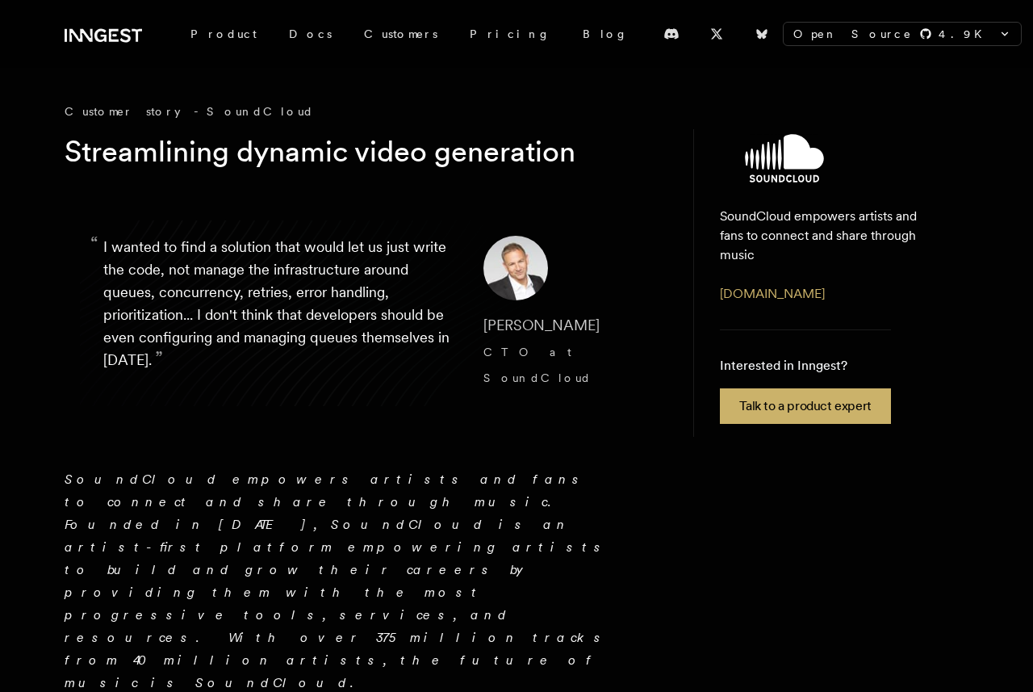
scroll to position [36, 0]
